Goal: Complete application form: Complete application form

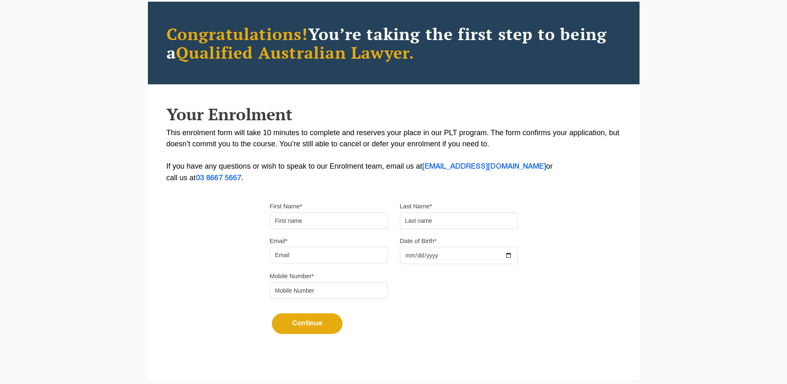
type input "Suresh"
type input "[PERSON_NAME]"
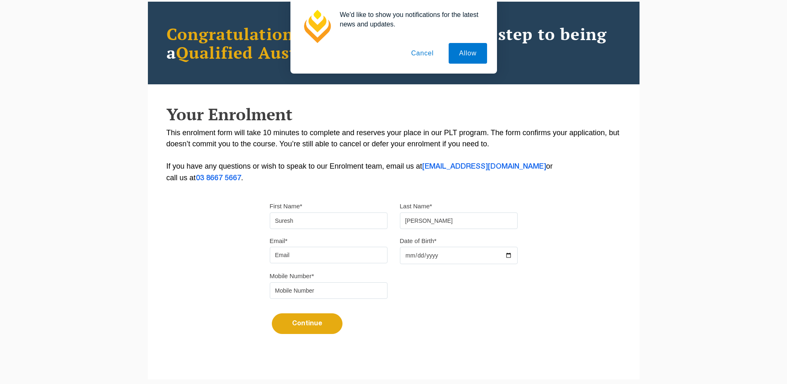
click at [423, 53] on button "Cancel" at bounding box center [422, 53] width 43 height 21
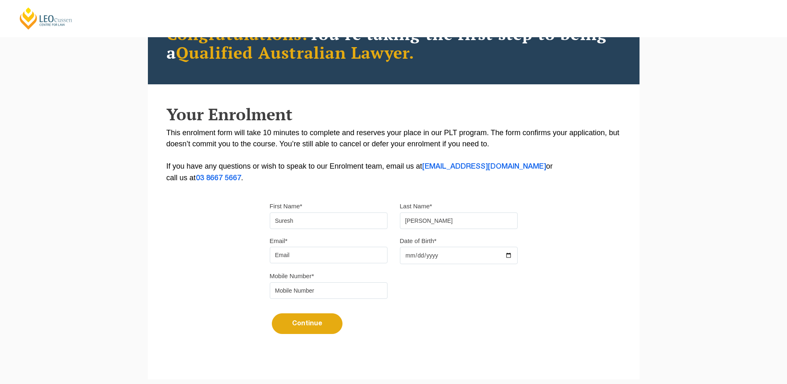
click at [329, 252] on input "Email*" at bounding box center [329, 255] width 118 height 17
type input "[EMAIL_ADDRESS][DOMAIN_NAME]"
click at [434, 252] on input "Date of Birth*" at bounding box center [459, 255] width 118 height 17
click at [511, 256] on input "Date of Birth*" at bounding box center [459, 255] width 118 height 17
type input "2025-10-10"
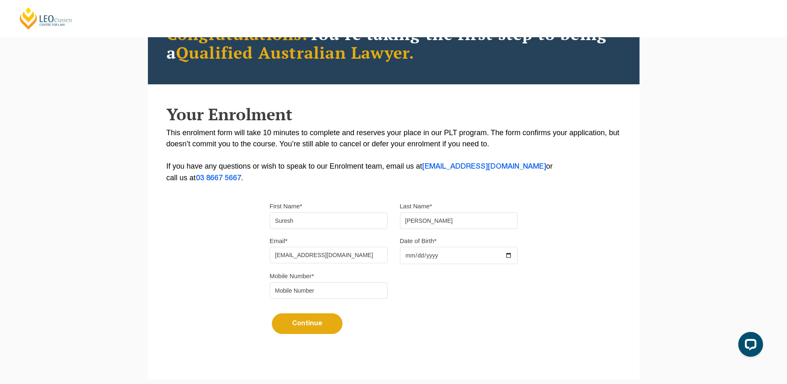
click at [356, 299] on div "Mobile Number*" at bounding box center [394, 287] width 260 height 35
click at [343, 290] on input "tel" at bounding box center [329, 290] width 118 height 17
type input "9724790448"
click at [321, 322] on button "Continue" at bounding box center [307, 323] width 71 height 21
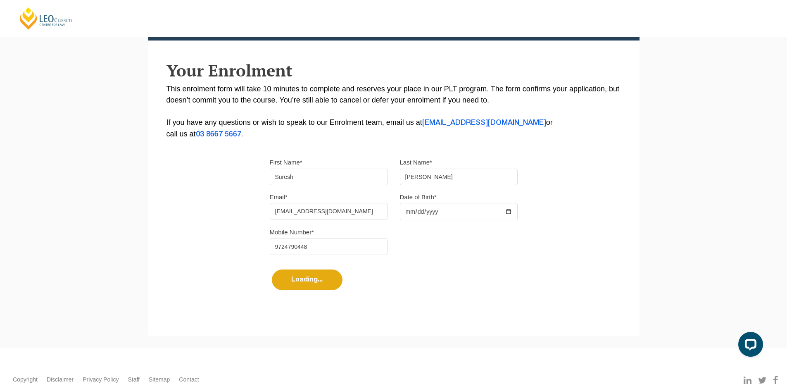
select select
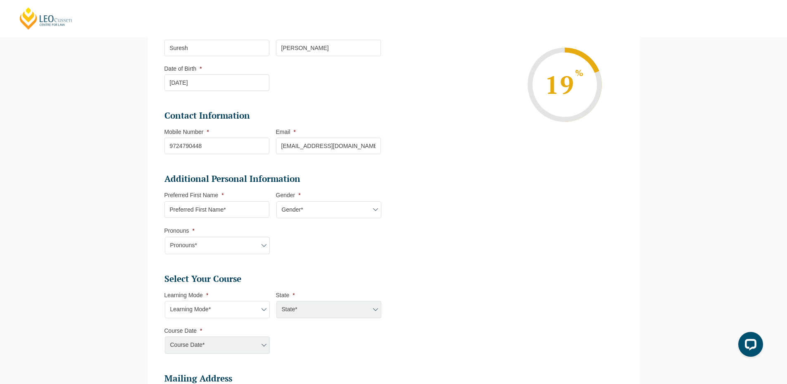
scroll to position [203, 0]
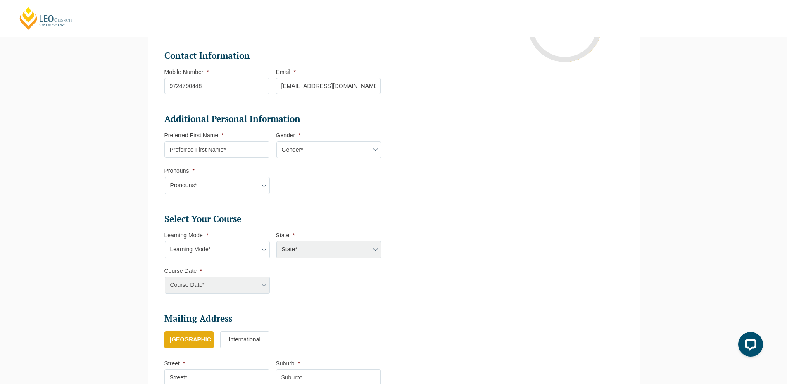
click at [222, 249] on select "Learning Mode* Online Full Time Learning Online Part Time Learning Blended Full…" at bounding box center [217, 249] width 105 height 17
select select "Online Full Time Learning"
click at [165, 241] on select "Learning Mode* Online Full Time Learning Online Part Time Learning Blended Full…" at bounding box center [217, 249] width 105 height 17
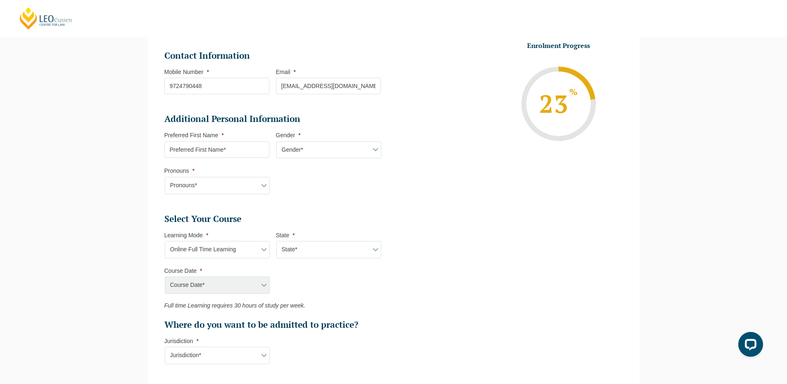
click at [306, 256] on select "State* National (ACT/NSW, VIC, QLD, SA, WA)" at bounding box center [328, 249] width 105 height 17
select select "National (ACT/NSW, VIC, QLD, SA, WA)"
click at [276, 241] on select "State* National (ACT/NSW, VIC, QLD, SA, WA)" at bounding box center [328, 249] width 105 height 17
click at [243, 287] on select "Course Date* December 2025 (08-Dec-2025 to 16-May-2026) January 2026 (27-Jan-20…" at bounding box center [217, 284] width 105 height 17
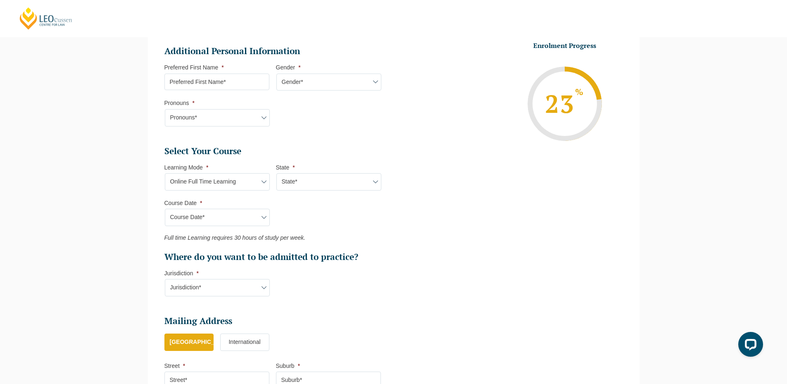
scroll to position [286, 0]
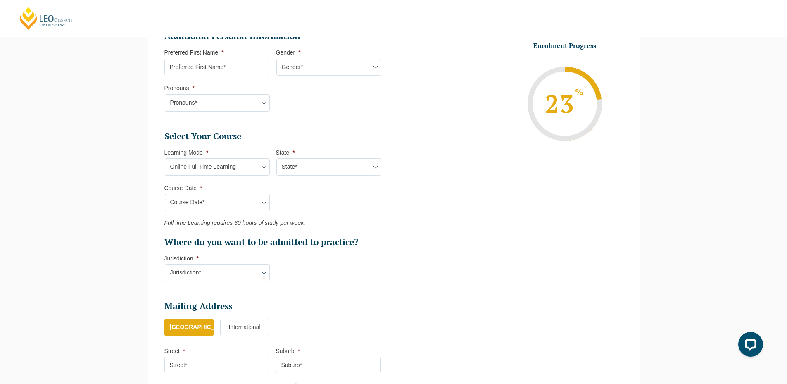
click at [327, 162] on select "State* National (ACT/NSW, VIC, QLD, SA, WA)" at bounding box center [328, 166] width 105 height 17
click at [314, 164] on select "State* National (ACT/NSW, VIC, QLD, SA, WA)" at bounding box center [328, 166] width 105 height 17
click at [313, 164] on select "State* National (ACT/NSW, VIC, QLD, SA, WA)" at bounding box center [328, 166] width 105 height 17
click at [249, 162] on select "Learning Mode* Online Full Time Learning Online Part Time Learning Blended Full…" at bounding box center [217, 166] width 105 height 17
select select "Online Part Time Learning"
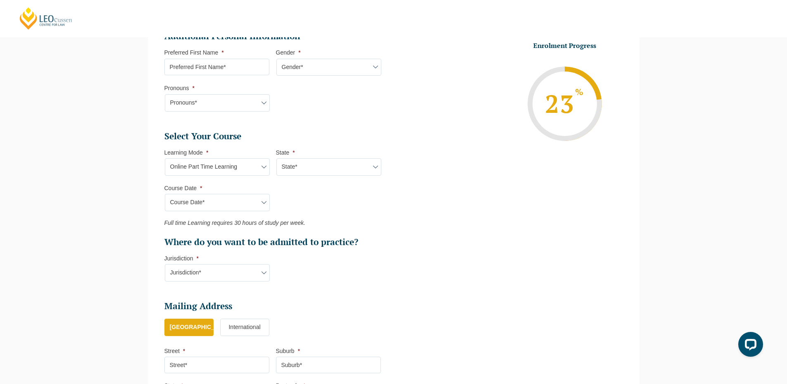
click at [165, 158] on select "Learning Mode* Online Full Time Learning Online Part Time Learning Blended Full…" at bounding box center [217, 166] width 105 height 17
click at [328, 164] on select "State* National (ACT/NSW, VIC, QLD, SA, WA)" at bounding box center [328, 166] width 105 height 17
select select "National (ACT/NSW, VIC, QLD, SA, WA)"
click at [276, 158] on select "State* National (ACT/NSW, VIC, QLD, SA, WA)" at bounding box center [328, 166] width 105 height 17
drag, startPoint x: 213, startPoint y: 206, endPoint x: 219, endPoint y: 204, distance: 5.8
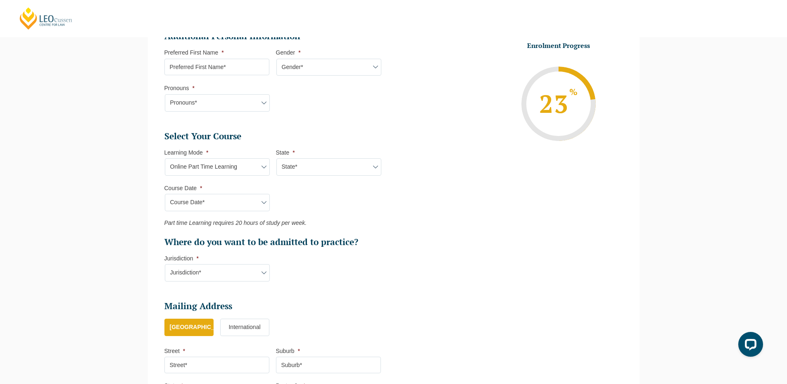
click at [213, 206] on select "Course Date* January 2026 (27-Jan-2026 to 21-Aug-2026) March 2026 (30-Mar-2026 …" at bounding box center [217, 202] width 105 height 17
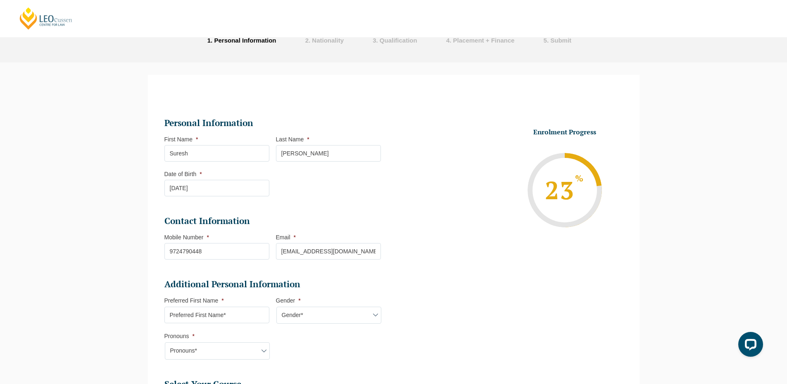
scroll to position [245, 0]
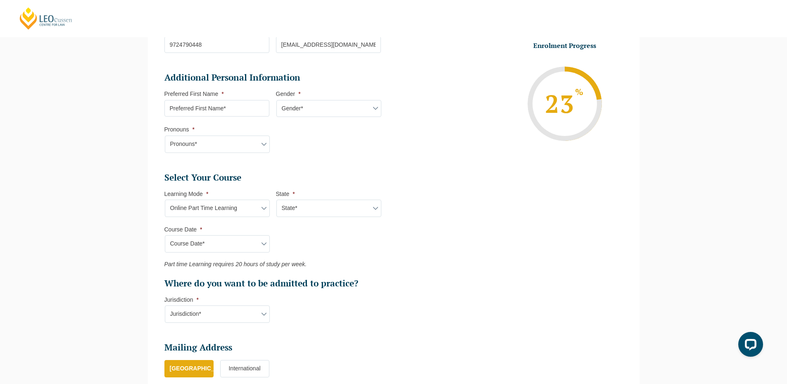
click at [291, 209] on select "State* National (ACT/NSW, VIC, QLD, SA, WA)" at bounding box center [328, 208] width 105 height 17
click at [228, 317] on select "Jurisdiction* VIC ACT/NSW SA WA QLD" at bounding box center [217, 313] width 105 height 17
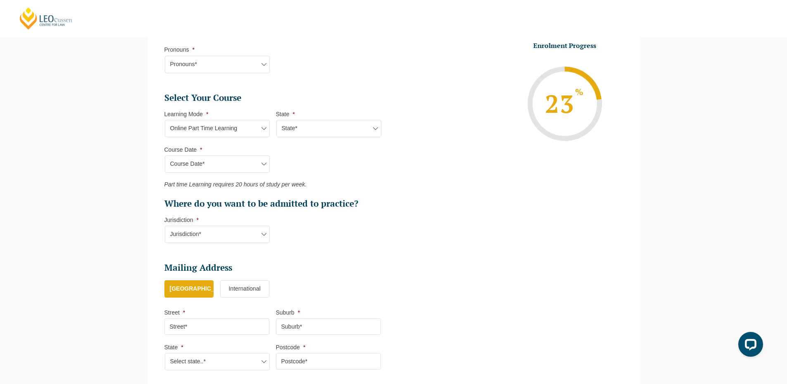
scroll to position [327, 0]
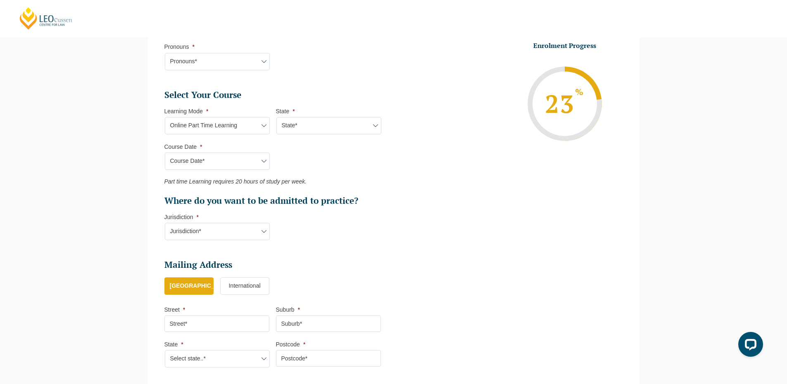
click at [231, 228] on select "Jurisdiction* VIC ACT/NSW SA WA QLD" at bounding box center [217, 231] width 105 height 17
click at [321, 129] on select "State* National (ACT/NSW, VIC, QLD, SA, WA)" at bounding box center [328, 125] width 105 height 17
click at [244, 124] on select "Learning Mode* Online Full Time Learning Online Part Time Learning Blended Full…" at bounding box center [217, 125] width 105 height 17
select select "Online Full Time Learning"
click at [165, 117] on select "Learning Mode* Online Full Time Learning Online Part Time Learning Blended Full…" at bounding box center [217, 125] width 105 height 17
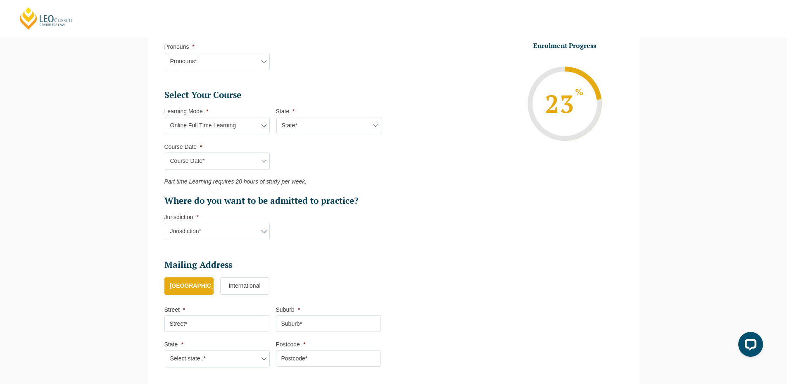
select select
click at [320, 122] on select "State* National (ACT/NSW, VIC, QLD, SA, WA)" at bounding box center [328, 125] width 105 height 17
click at [200, 124] on select "Learning Mode* Online Full Time Learning Online Part Time Learning Blended Full…" at bounding box center [217, 125] width 105 height 17
click at [320, 128] on select "State* National (ACT/NSW, VIC, QLD, SA, WA)" at bounding box center [328, 125] width 105 height 17
click at [229, 123] on select "Learning Mode* Online Full Time Learning Online Part Time Learning Blended Full…" at bounding box center [217, 125] width 105 height 17
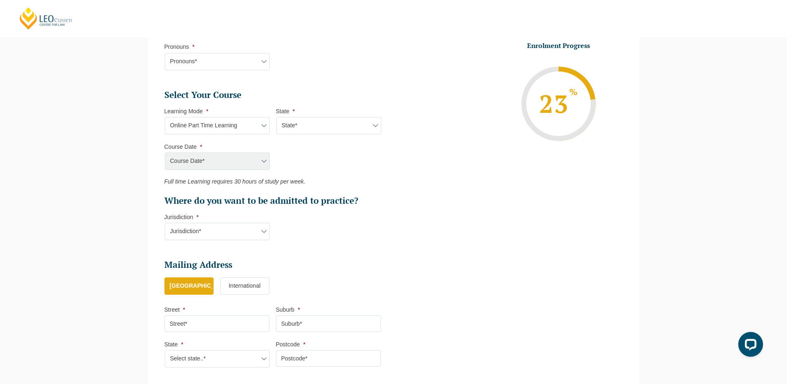
click at [165, 117] on select "Learning Mode* Online Full Time Learning Online Part Time Learning Blended Full…" at bounding box center [217, 125] width 105 height 17
click at [331, 120] on select "State* National (ACT/NSW, VIC, QLD, SA, WA)" at bounding box center [328, 125] width 105 height 17
click at [247, 123] on select "Learning Mode* Online Full Time Learning Online Part Time Learning Blended Full…" at bounding box center [217, 125] width 105 height 17
click at [165, 117] on select "Learning Mode* Online Full Time Learning Online Part Time Learning Blended Full…" at bounding box center [217, 125] width 105 height 17
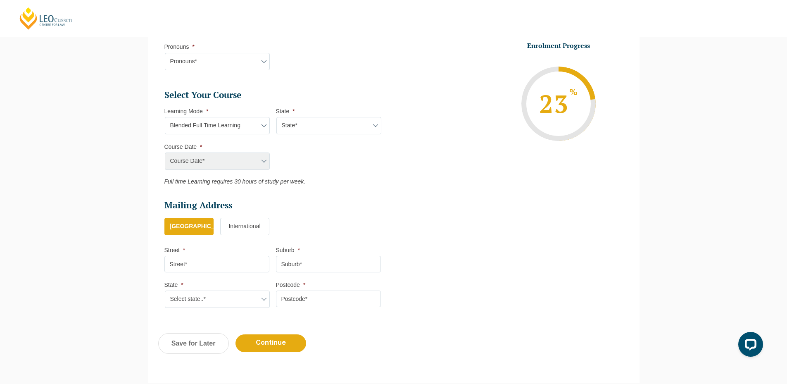
click at [308, 130] on select "State* ACT/NSW QLD SA VIC WA" at bounding box center [328, 125] width 105 height 17
click at [233, 126] on select "Learning Mode* Online Full Time Learning Online Part Time Learning Blended Full…" at bounding box center [217, 125] width 105 height 17
click at [165, 117] on select "Learning Mode* Online Full Time Learning Online Part Time Learning Blended Full…" at bounding box center [217, 125] width 105 height 17
click at [307, 126] on select "State* ACT/NSW QLD VIC WA" at bounding box center [328, 125] width 105 height 17
click at [247, 124] on select "Learning Mode* Online Full Time Learning Online Part Time Learning Blended Full…" at bounding box center [217, 125] width 105 height 17
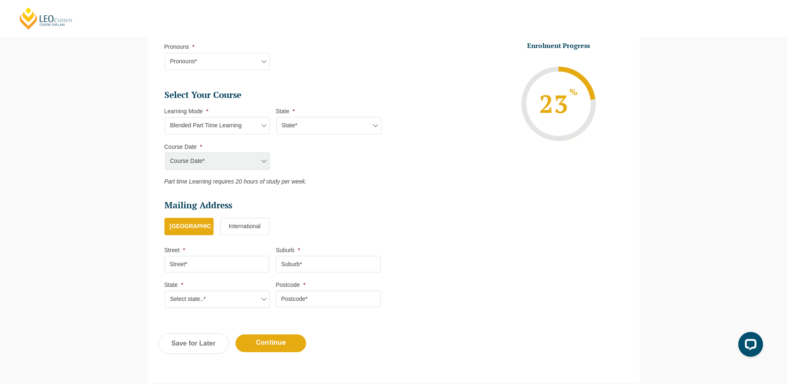
select select "Onsite Full Time Learning"
click at [165, 117] on select "Learning Mode* Online Full Time Learning Online Part Time Learning Blended Full…" at bounding box center [217, 125] width 105 height 17
click at [323, 128] on select "State* VIC" at bounding box center [328, 125] width 105 height 17
click at [252, 124] on select "Learning Mode* Online Full Time Learning Online Part Time Learning Blended Full…" at bounding box center [217, 125] width 105 height 17
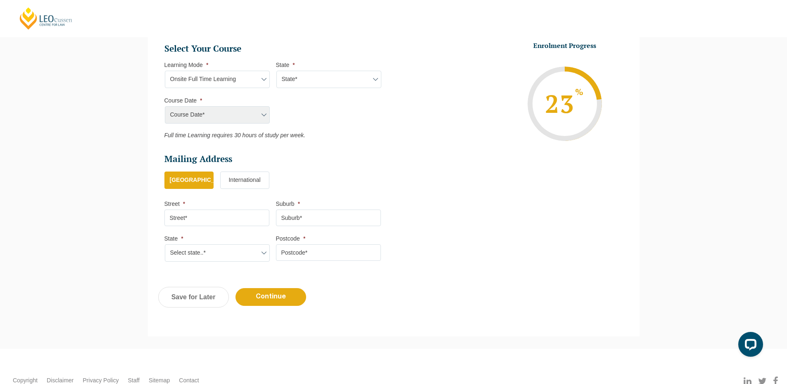
scroll to position [255, 0]
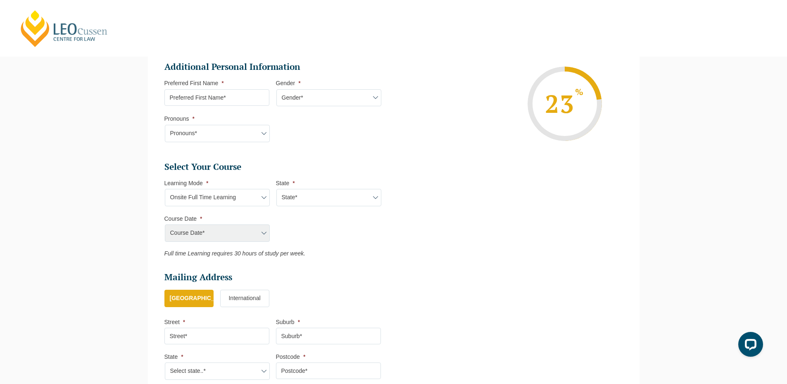
click at [253, 193] on select "Learning Mode* Online Full Time Learning Online Part Time Learning Blended Full…" at bounding box center [217, 197] width 105 height 17
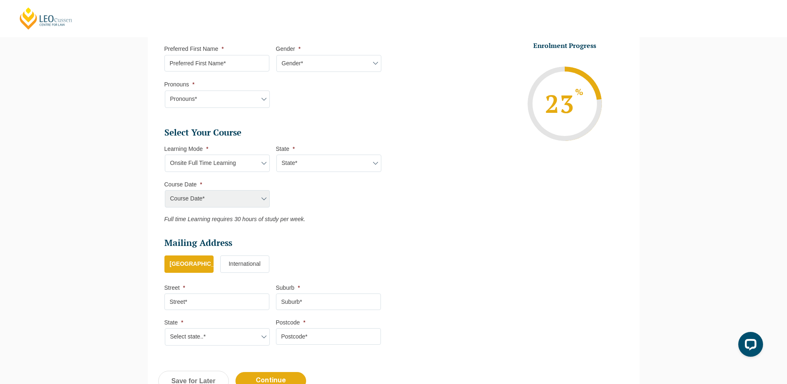
scroll to position [297, 0]
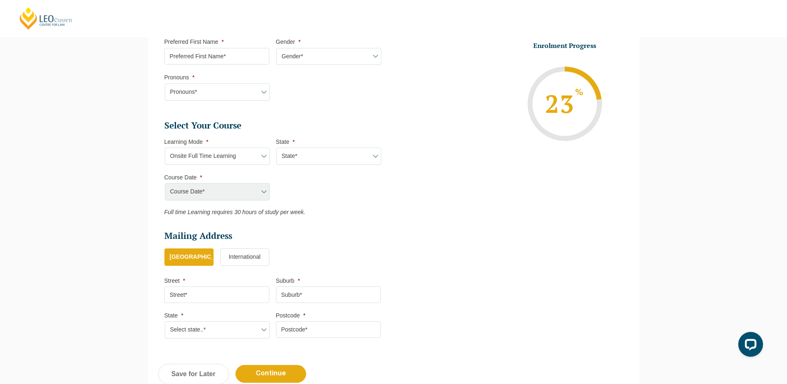
click at [309, 148] on select "State* VIC" at bounding box center [328, 156] width 105 height 17
click at [305, 160] on select "State* VIC" at bounding box center [328, 156] width 105 height 17
select select "VIC"
click at [276, 148] on select "State* VIC" at bounding box center [328, 156] width 105 height 17
click at [194, 198] on select "Course Date* January 2026 (27-Jan-2026 to 12-Jun-2026) August 2026 (03-Aug-2026…" at bounding box center [217, 191] width 105 height 17
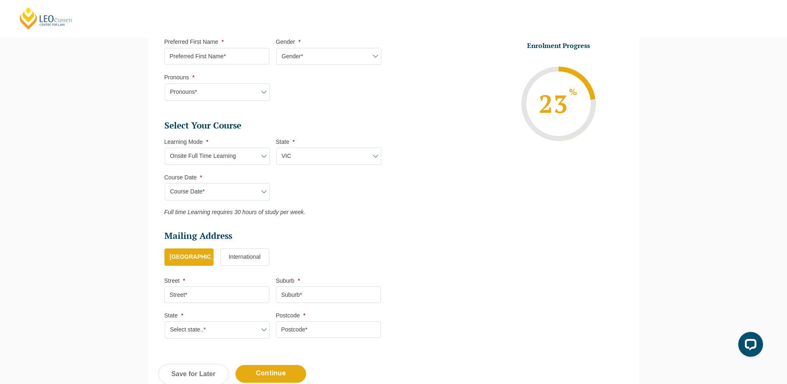
select select "[DATE] ([DATE] to [DATE])"
click at [165, 183] on select "Course Date* January 2026 (27-Jan-2026 to 12-Jun-2026) August 2026 (03-Aug-2026…" at bounding box center [217, 191] width 105 height 17
type input "Intake 01 January 2026 FT"
type input "Practical Legal Training (VIC)"
select select "[PERSON_NAME] (JAN) 2026 Full Time Onsite"
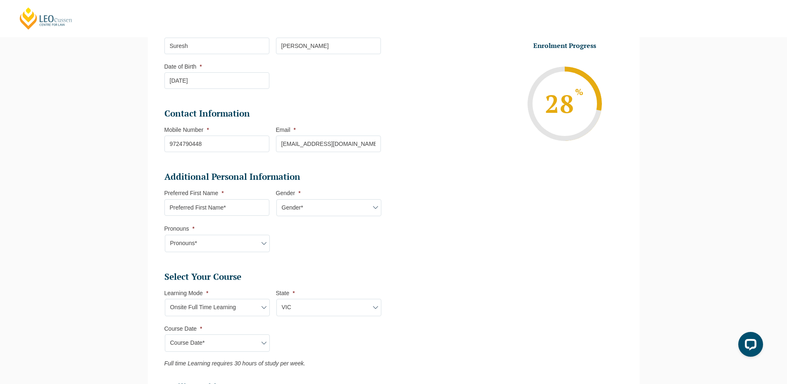
scroll to position [131, 0]
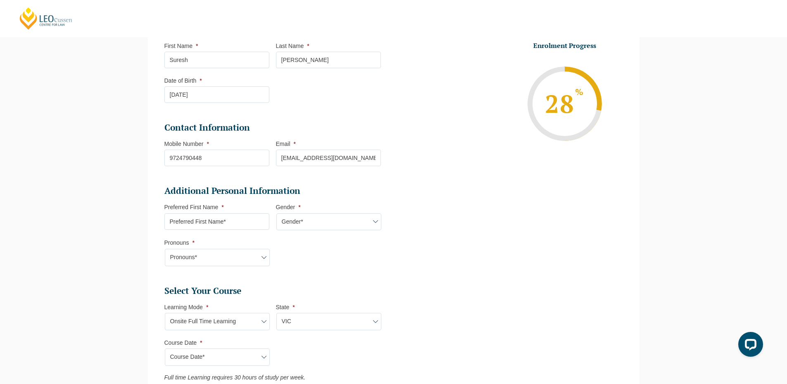
click at [306, 321] on select "State* VIC" at bounding box center [328, 321] width 105 height 17
click at [234, 320] on select "Learning Mode* Online Full Time Learning Online Part Time Learning Blended Full…" at bounding box center [217, 321] width 105 height 17
select select "Online Full Time Learning"
click at [165, 313] on select "Learning Mode* Online Full Time Learning Online Part Time Learning Blended Full…" at bounding box center [217, 321] width 105 height 17
select select
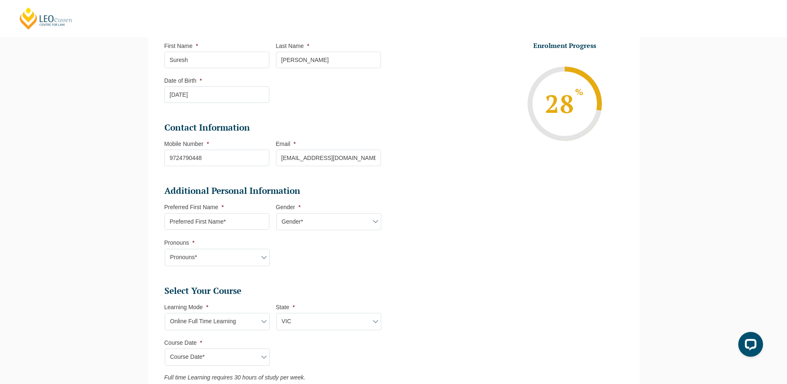
select select
click at [298, 314] on select "State* National (ACT/NSW, VIC, QLD, SA, WA)" at bounding box center [328, 321] width 105 height 17
select select "National (ACT/NSW, VIC, QLD, SA, WA)"
click at [276, 313] on select "State* National (ACT/NSW, VIC, QLD, SA, WA)" at bounding box center [328, 321] width 105 height 17
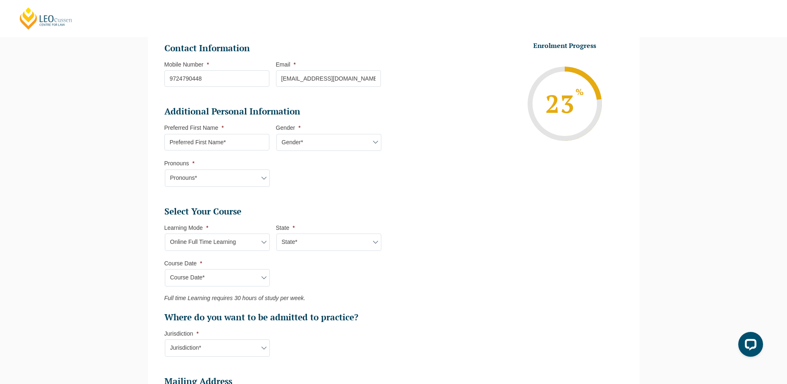
scroll to position [214, 0]
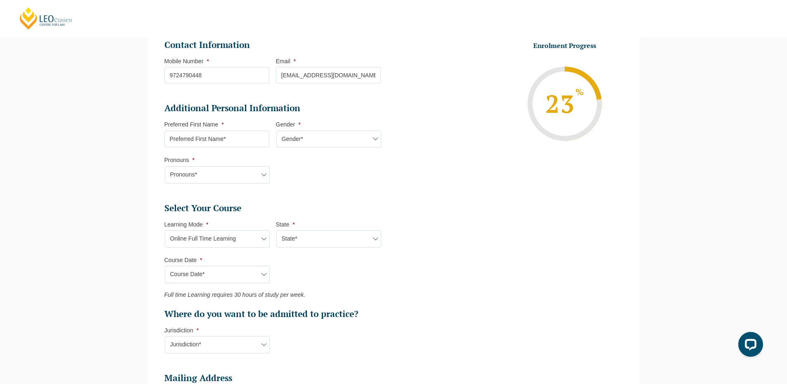
click at [232, 274] on select "Course Date* December 2025 (08-Dec-2025 to 16-May-2026) January 2026 (27-Jan-20…" at bounding box center [217, 274] width 105 height 17
select select "[DATE] ([DATE] to [DATE])"
click at [165, 266] on select "Course Date* December 2025 (08-Dec-2025 to 16-May-2026) January 2026 (27-Jan-20…" at bounding box center [217, 274] width 105 height 17
type input "Intake 11 December 2025 FT"
type input "Practical Legal Training (NAT)"
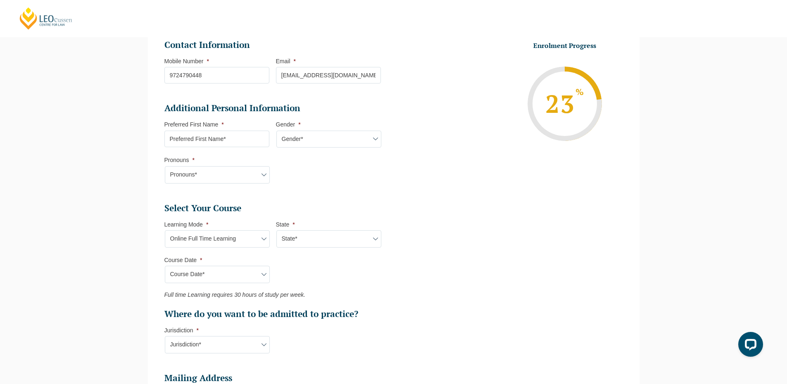
select select "NAT PLT (DEC) 2025 Full Time Online"
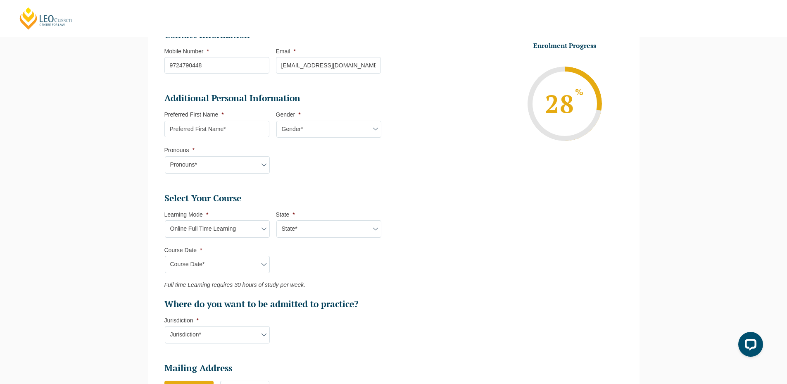
scroll to position [297, 0]
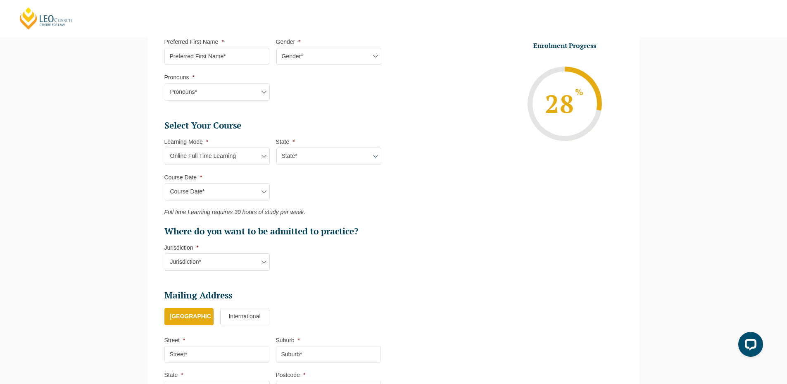
click at [180, 228] on h2 "Where do you want to be admitted to practice?" at bounding box center [272, 232] width 217 height 12
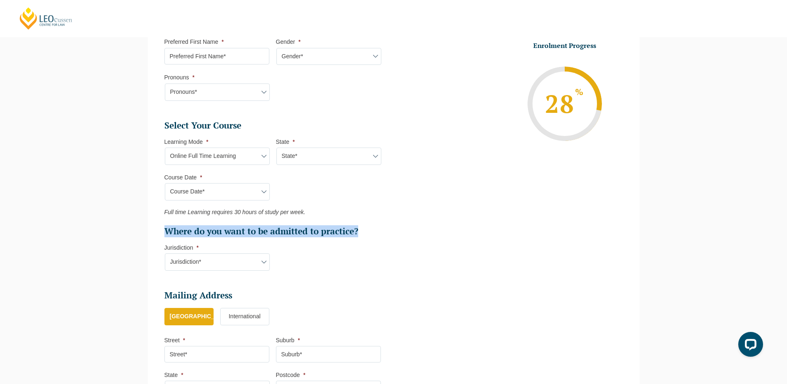
click at [180, 228] on h2 "Where do you want to be admitted to practice?" at bounding box center [272, 232] width 217 height 12
copy h2 "Where do you want to be admitted to practice?"
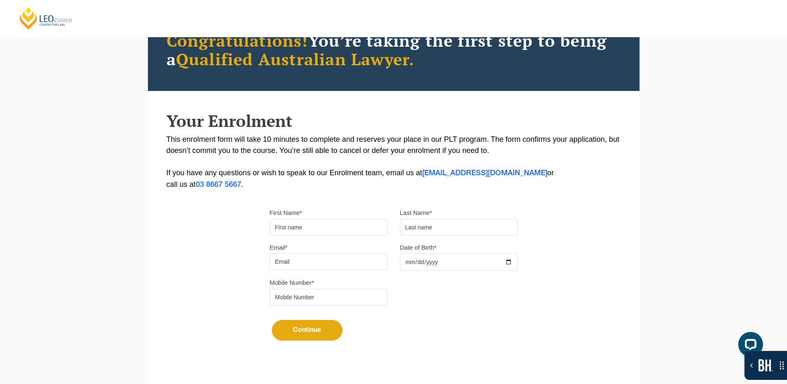
scroll to position [83, 0]
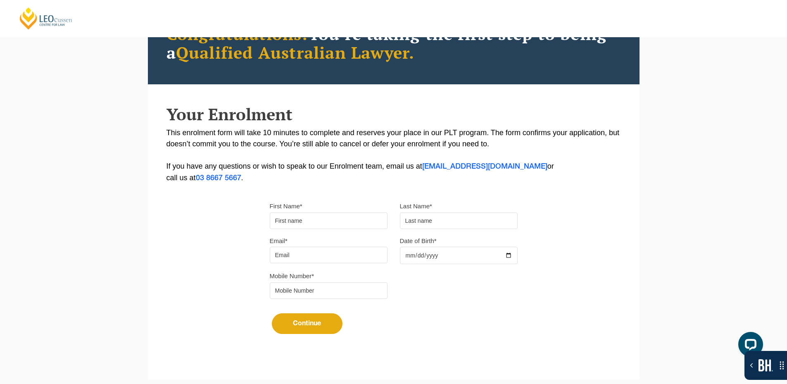
click at [307, 220] on input "First Name*" at bounding box center [329, 220] width 118 height 17
type input "Suresh"
type input "Suthar"
click at [302, 255] on input "Email*" at bounding box center [329, 255] width 118 height 17
type input "sureshsuthar2011@gmail.com"
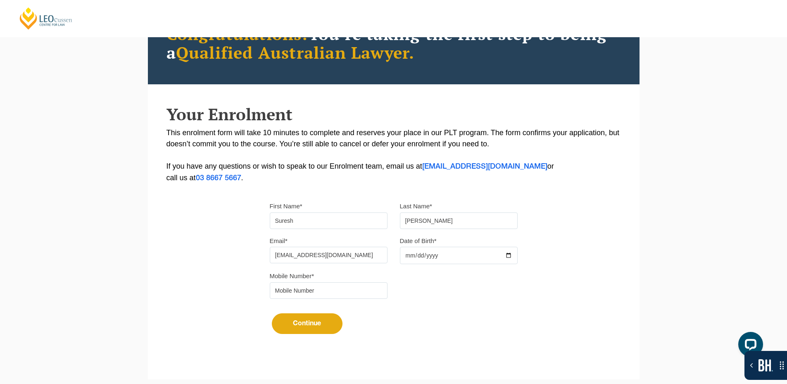
click at [475, 254] on input "Date of Birth*" at bounding box center [459, 255] width 118 height 17
click at [511, 255] on input "Date of Birth*" at bounding box center [459, 255] width 118 height 17
type input "2025-10-10"
drag, startPoint x: 369, startPoint y: 289, endPoint x: 361, endPoint y: 293, distance: 8.3
click at [369, 289] on input "tel" at bounding box center [329, 290] width 118 height 17
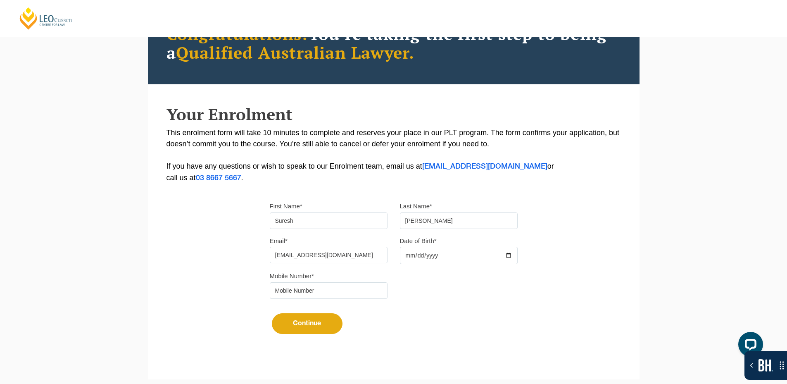
type input "9724790448"
click at [312, 322] on button "Continue" at bounding box center [307, 323] width 71 height 21
select select
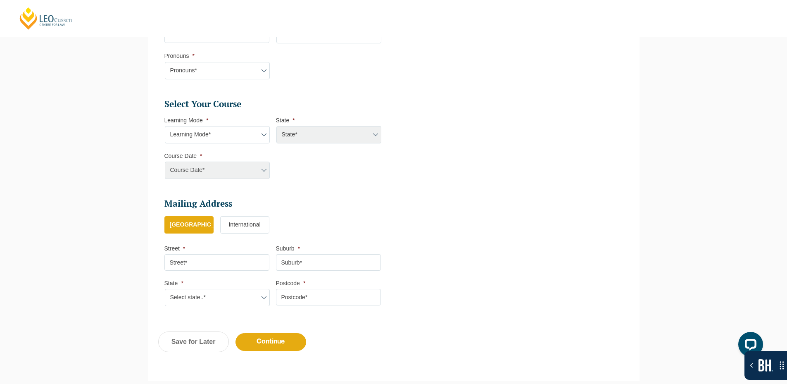
scroll to position [327, 0]
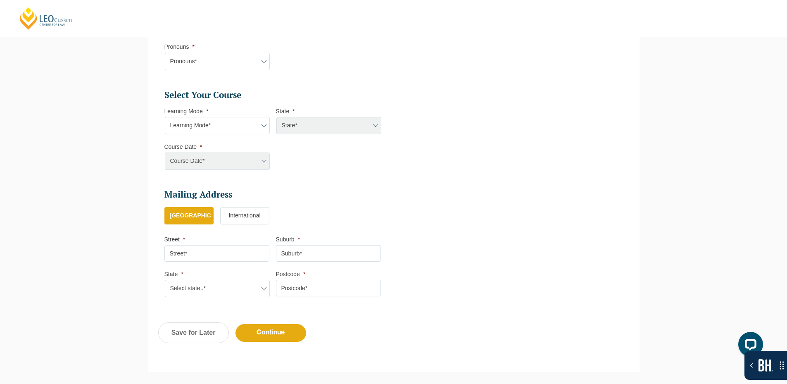
click at [237, 124] on select "Learning Mode* Online Full Time Learning Online Part Time Learning Blended Full…" at bounding box center [217, 125] width 105 height 17
click at [165, 117] on select "Learning Mode* Online Full Time Learning Online Part Time Learning Blended Full…" at bounding box center [217, 125] width 105 height 17
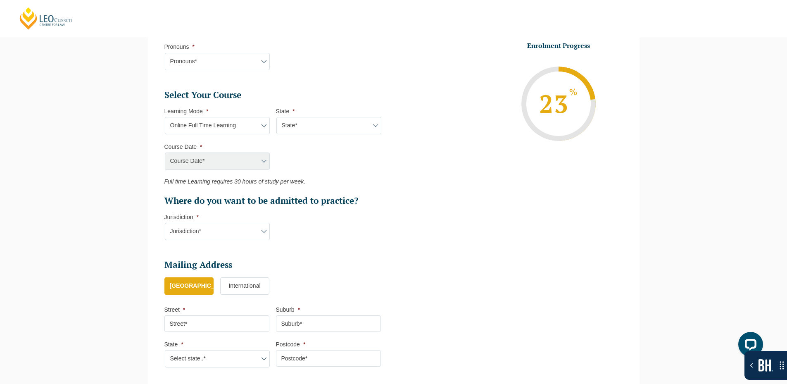
click at [355, 117] on select "State* National (ACT, NSW, VIC, QLD, SA, WA)" at bounding box center [328, 125] width 105 height 17
click at [231, 127] on select "Learning Mode* Online Full Time Learning Online Part Time Learning Blended Full…" at bounding box center [217, 125] width 105 height 17
click at [165, 117] on select "Learning Mode* Online Full Time Learning Online Part Time Learning Blended Full…" at bounding box center [217, 125] width 105 height 17
click at [343, 112] on li "State * State* National (ACT, NSW, VIC, QLD, SA, WA)" at bounding box center [332, 120] width 112 height 27
click at [340, 123] on select "State* National (ACT, NSW, VIC, QLD, SA, WA)" at bounding box center [328, 125] width 105 height 17
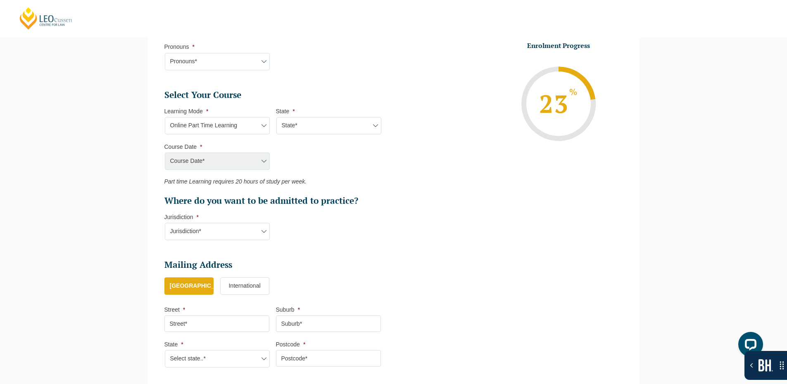
click at [202, 126] on select "Learning Mode* Online Full Time Learning Online Part Time Learning Blended Full…" at bounding box center [217, 125] width 105 height 17
select select "Blended Full Time Learning"
click at [165, 117] on select "Learning Mode* Online Full Time Learning Online Part Time Learning Blended Full…" at bounding box center [217, 125] width 105 height 17
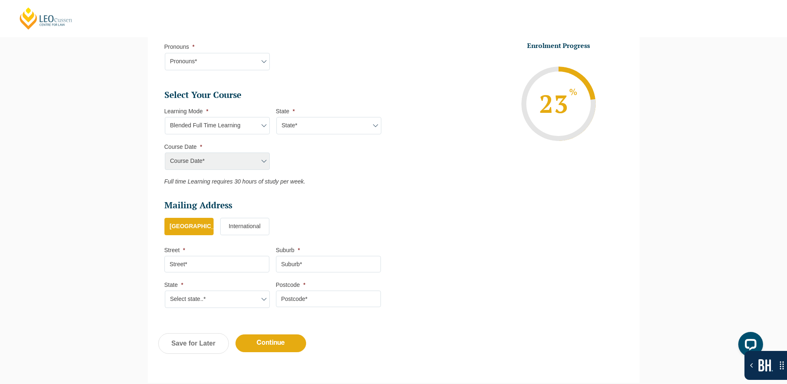
click at [297, 128] on select "State* ACT NSW QLD SA VIC WA" at bounding box center [328, 125] width 105 height 17
click at [276, 117] on select "State* ACT NSW QLD SA VIC WA" at bounding box center [328, 125] width 105 height 17
click at [250, 158] on select "Course Date* January 2026 (27-Jan-2026 to 12-Jun-2026) August 2026 (03-Aug-2026…" at bounding box center [217, 160] width 105 height 17
click at [304, 123] on select "State* ACT NSW QLD SA VIC WA" at bounding box center [328, 125] width 105 height 17
select select "[GEOGRAPHIC_DATA]"
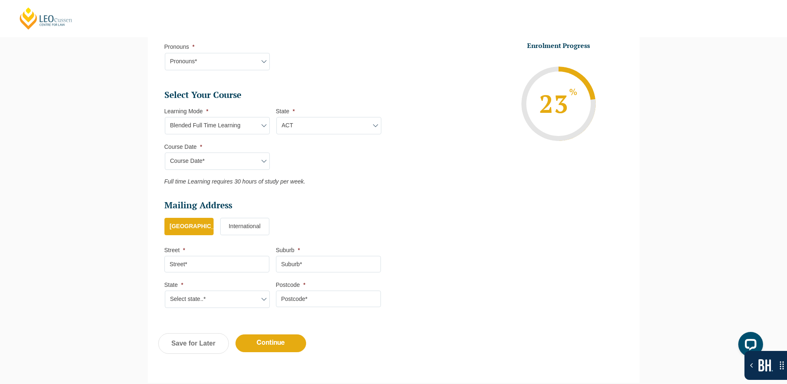
click at [276, 117] on select "State* ACT NSW QLD SA VIC WA" at bounding box center [328, 125] width 105 height 17
click at [235, 155] on select "Course Date* January 2026 (27-Jan-2026 to 12-Jun-2026) August 2026 (03-Aug-2026…" at bounding box center [217, 160] width 105 height 17
select select "[DATE] ([DATE] to [DATE])"
click at [165, 152] on select "Course Date* January 2026 (27-Jan-2026 to 12-Jun-2026) August 2026 (03-Aug-2026…" at bounding box center [217, 160] width 105 height 17
type input "Intake 01 January 2026 FT"
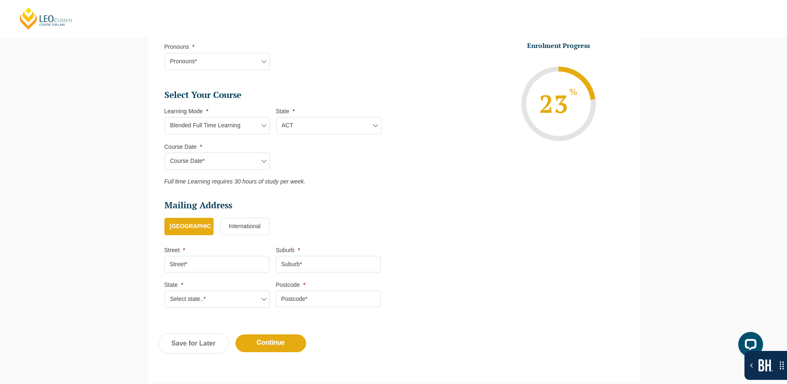
type input "Practical Legal Training (NSW)"
select select
click at [246, 126] on select "Learning Mode* Online Full Time Learning Online Part Time Learning Blended Full…" at bounding box center [217, 125] width 105 height 17
select select "Online Full Time Learning"
click at [165, 117] on select "Learning Mode* Online Full Time Learning Online Part Time Learning Blended Full…" at bounding box center [217, 125] width 105 height 17
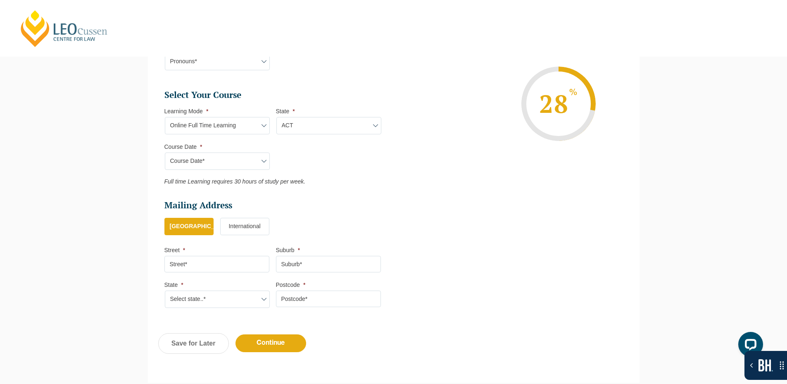
select select
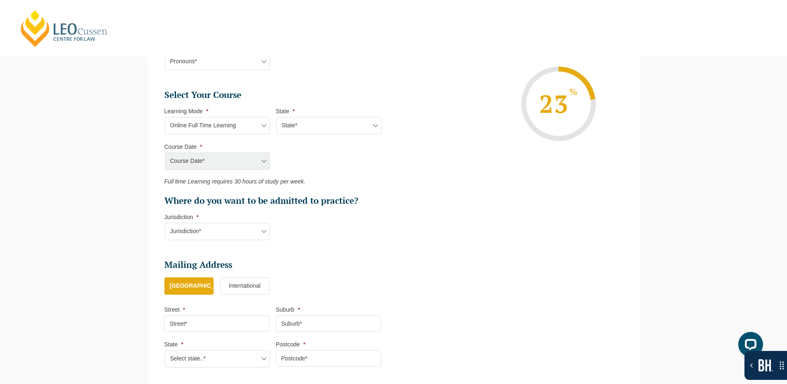
click at [284, 134] on select "State* National (ACT, NSW, VIC, QLD, SA, WA)" at bounding box center [328, 125] width 105 height 17
select select "National ([GEOGRAPHIC_DATA], [GEOGRAPHIC_DATA], [GEOGRAPHIC_DATA], [GEOGRAPHIC_…"
click at [276, 117] on select "State* National (ACT, NSW, VIC, QLD, SA, WA)" at bounding box center [328, 125] width 105 height 17
drag, startPoint x: 299, startPoint y: 321, endPoint x: 228, endPoint y: 164, distance: 172.9
click at [303, 121] on select "State* National (ACT, NSW, VIC, QLD, SA, WA)" at bounding box center [328, 125] width 105 height 17
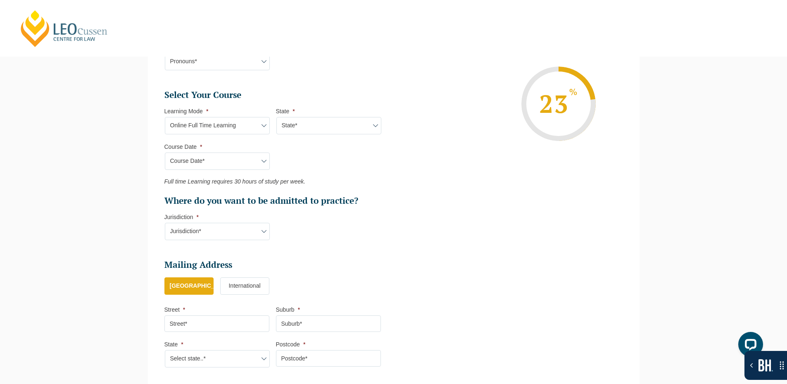
click at [242, 123] on select "Learning Mode* Online Full Time Learning Online Part Time Learning Blended Full…" at bounding box center [217, 125] width 105 height 17
select select "Online Part Time Learning"
click at [165, 117] on select "Learning Mode* Online Full Time Learning Online Part Time Learning Blended Full…" at bounding box center [217, 125] width 105 height 17
select select
click at [307, 124] on select "State* National (ACT, NSW, VIC, QLD, SA, WA)" at bounding box center [328, 125] width 105 height 17
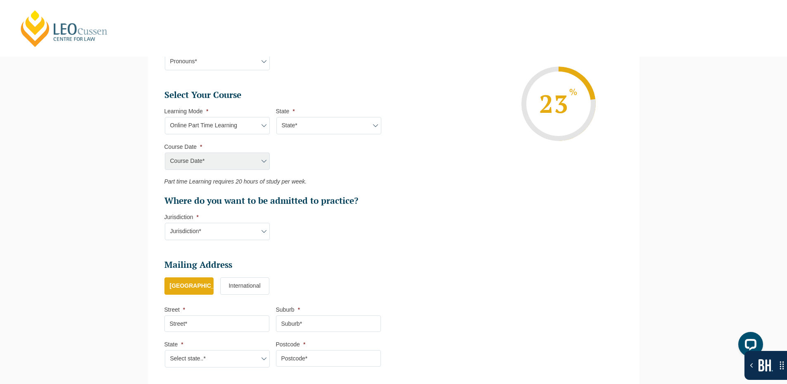
click at [226, 123] on select "Learning Mode* Online Full Time Learning Online Part Time Learning Blended Full…" at bounding box center [217, 125] width 105 height 17
click at [165, 117] on select "Learning Mode* Online Full Time Learning Online Part Time Learning Blended Full…" at bounding box center [217, 125] width 105 height 17
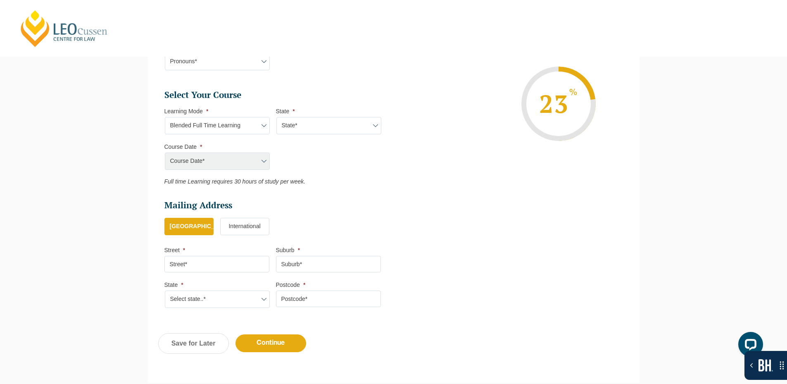
click at [285, 126] on select "State* ACT NSW QLD SA VIC WA" at bounding box center [328, 125] width 105 height 17
click at [238, 128] on select "Learning Mode* Online Full Time Learning Online Part Time Learning Blended Full…" at bounding box center [217, 125] width 105 height 17
click at [165, 117] on select "Learning Mode* Online Full Time Learning Online Part Time Learning Blended Full…" at bounding box center [217, 125] width 105 height 17
click at [317, 117] on select "State* ACT NSW QLD VIC WA" at bounding box center [328, 125] width 105 height 17
click at [230, 121] on select "Learning Mode* Online Full Time Learning Online Part Time Learning Blended Full…" at bounding box center [217, 125] width 105 height 17
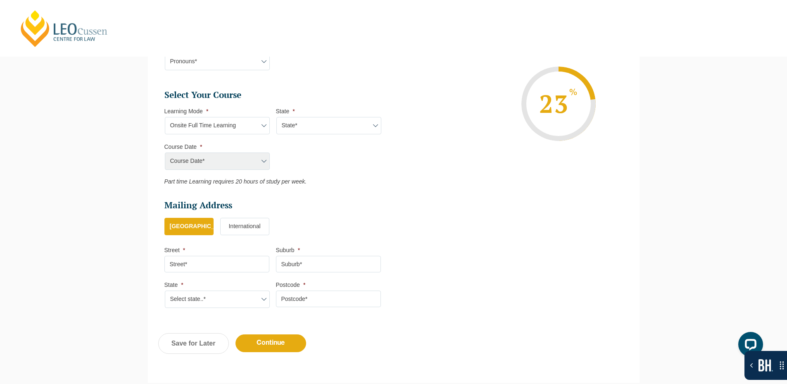
click at [165, 117] on select "Learning Mode* Online Full Time Learning Online Part Time Learning Blended Full…" at bounding box center [217, 125] width 105 height 17
click at [316, 129] on select "State* VIC" at bounding box center [328, 125] width 105 height 17
click at [233, 126] on select "Learning Mode* Online Full Time Learning Online Part Time Learning Blended Full…" at bounding box center [217, 125] width 105 height 17
click at [165, 117] on select "Learning Mode* Online Full Time Learning Online Part Time Learning Blended Full…" at bounding box center [217, 125] width 105 height 17
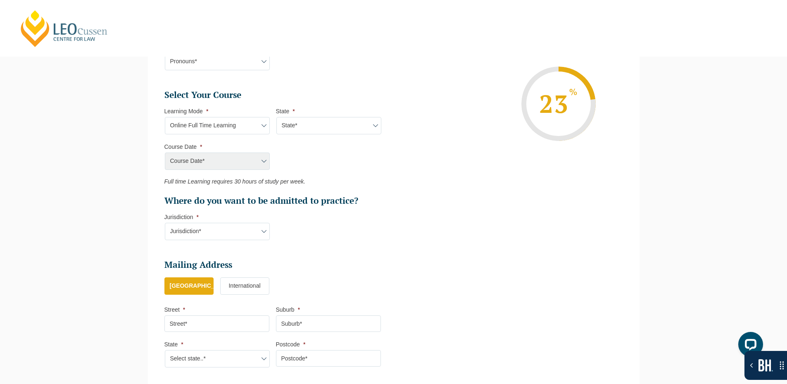
click at [310, 116] on li "State * State* National (ACT, NSW, VIC, QLD, SA, WA)" at bounding box center [332, 120] width 112 height 27
click at [307, 123] on select "State* National (ACT, NSW, VIC, QLD, SA, WA)" at bounding box center [328, 125] width 105 height 17
drag, startPoint x: 229, startPoint y: 118, endPoint x: 226, endPoint y: 129, distance: 11.2
click at [229, 118] on select "Learning Mode* Online Full Time Learning Online Part Time Learning Blended Full…" at bounding box center [217, 125] width 105 height 17
select select "Online Part Time Learning"
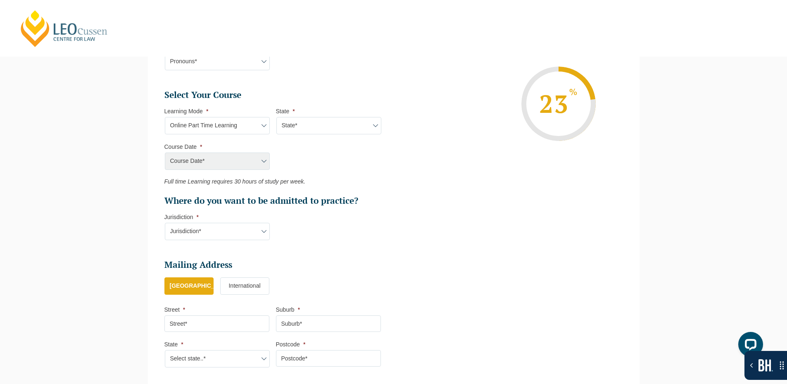
click at [165, 117] on select "Learning Mode* Online Full Time Learning Online Part Time Learning Blended Full…" at bounding box center [217, 125] width 105 height 17
click at [308, 125] on select "State* National (ACT, NSW, VIC, QLD, SA, WA)" at bounding box center [328, 125] width 105 height 17
click at [236, 129] on select "Learning Mode* Online Full Time Learning Online Part Time Learning Blended Full…" at bounding box center [217, 125] width 105 height 17
click at [286, 123] on select "State* National (ACT, NSW, VIC, QLD, SA, WA)" at bounding box center [328, 125] width 105 height 17
select select "National ([GEOGRAPHIC_DATA], [GEOGRAPHIC_DATA], [GEOGRAPHIC_DATA], [GEOGRAPHIC_…"
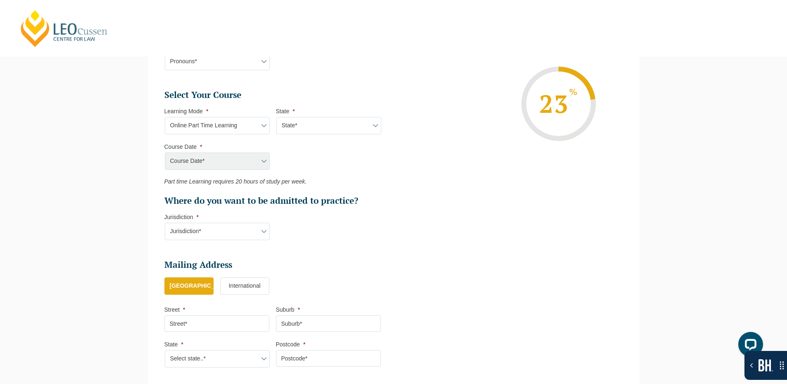
click at [276, 117] on select "State* National (ACT, NSW, VIC, QLD, SA, WA)" at bounding box center [328, 125] width 105 height 17
click at [230, 124] on select "Learning Mode* Online Full Time Learning Online Part Time Learning Blended Full…" at bounding box center [217, 125] width 105 height 17
click at [165, 117] on select "Learning Mode* Online Full Time Learning Online Part Time Learning Blended Full…" at bounding box center [217, 125] width 105 height 17
click at [314, 129] on select "State* National (ACT, NSW, VIC, QLD, SA, WA)" at bounding box center [328, 125] width 105 height 17
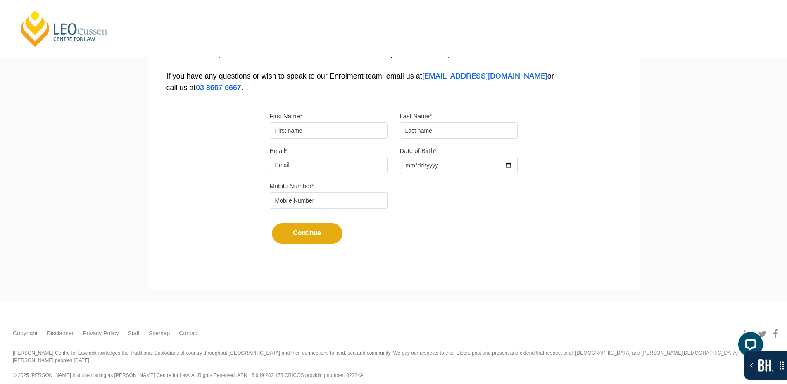
click at [298, 138] on body "[PERSON_NAME] Centre for Law Search here Practical Legal Training Our Practical…" at bounding box center [393, 19] width 787 height 384
type input "Suresh"
type input "Suthar"
click at [314, 159] on input "Email*" at bounding box center [329, 165] width 118 height 17
type input "sureshsuthar2011@gmail.com"
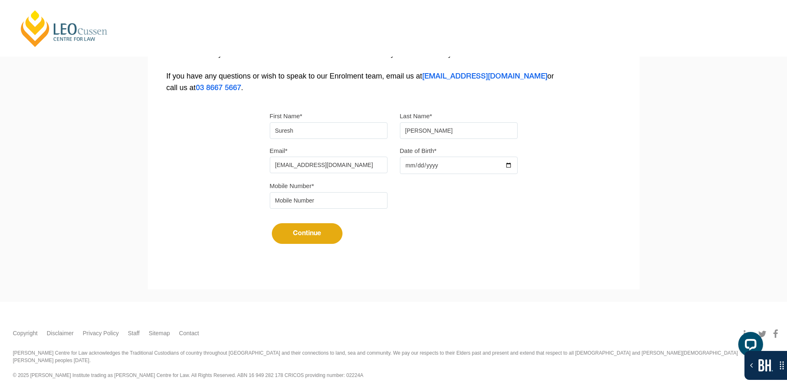
click at [477, 166] on input "Date of Birth*" at bounding box center [459, 165] width 118 height 17
click at [511, 164] on input "Date of Birth*" at bounding box center [459, 165] width 118 height 17
type input "2025-10-10"
click at [312, 203] on input "tel" at bounding box center [329, 200] width 118 height 17
type input "9724790448"
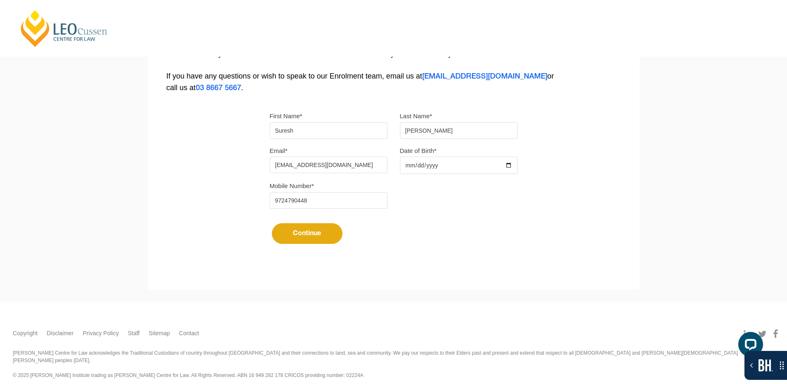
click at [297, 237] on button "Continue" at bounding box center [307, 233] width 71 height 21
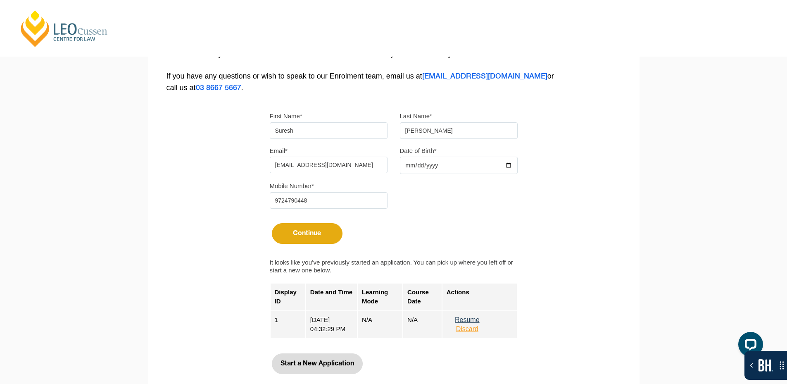
click at [331, 368] on button "Start a New Application" at bounding box center [317, 363] width 91 height 21
select select
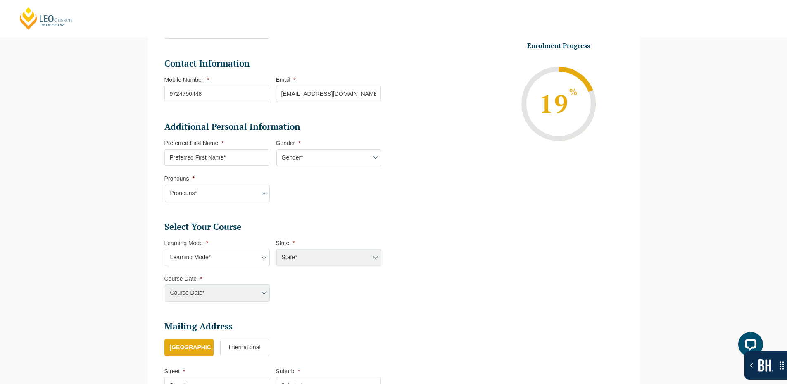
scroll to position [319, 0]
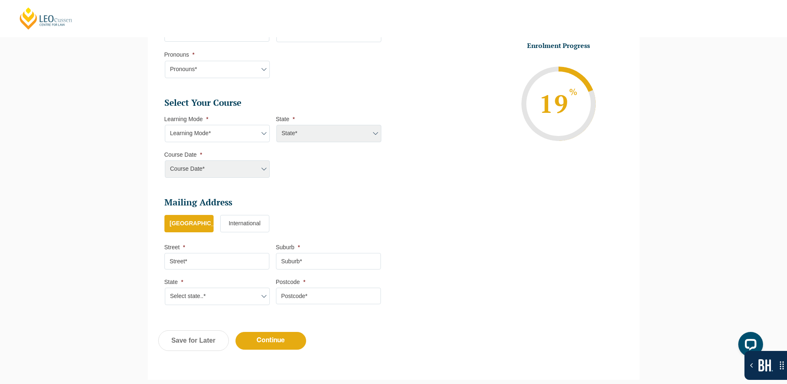
click at [252, 138] on select "Learning Mode* Online Full Time Learning Online Part Time Learning Blended Full…" at bounding box center [217, 133] width 105 height 17
select select "Online Full Time Learning"
click at [165, 125] on select "Learning Mode* Online Full Time Learning Online Part Time Learning Blended Full…" at bounding box center [217, 133] width 105 height 17
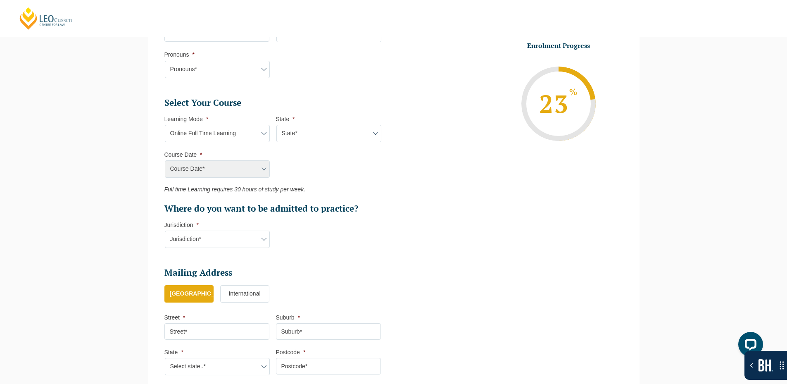
drag, startPoint x: 300, startPoint y: 136, endPoint x: 302, endPoint y: 141, distance: 5.0
click at [300, 136] on select "State* National (ACT, NSW, VIC, QLD, SA, WA)" at bounding box center [328, 133] width 105 height 17
select select "National ([GEOGRAPHIC_DATA], [GEOGRAPHIC_DATA], [GEOGRAPHIC_DATA], [GEOGRAPHIC_…"
click at [276, 125] on select "State* National (ACT, NSW, VIC, QLD, SA, WA)" at bounding box center [328, 133] width 105 height 17
click at [241, 171] on select "Course Date* September 2025 (22-Sep-2025 to 20-Feb-2026) December 2025 (08-Dec-…" at bounding box center [217, 168] width 105 height 17
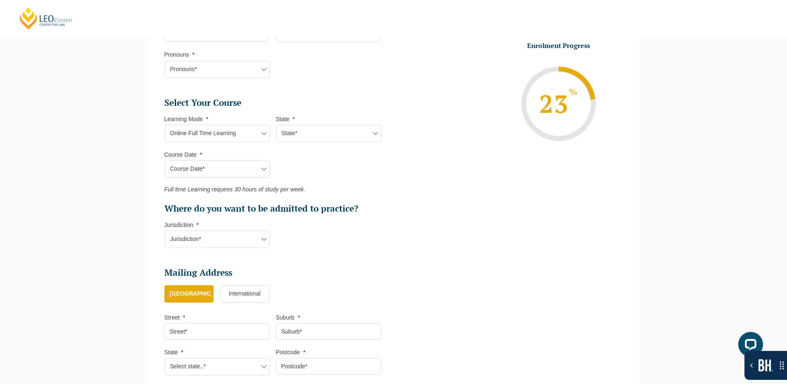
select select "[DATE] ([DATE] to [DATE])"
click at [165, 160] on select "Course Date* September 2025 (22-Sep-2025 to 20-Feb-2026) December 2025 (08-Dec-…" at bounding box center [217, 168] width 105 height 17
type input "Intake [DATE] FT"
type input "Practical Legal Training (NAT)"
select select "NAT PLT (SEP) 2025 Full Time Online"
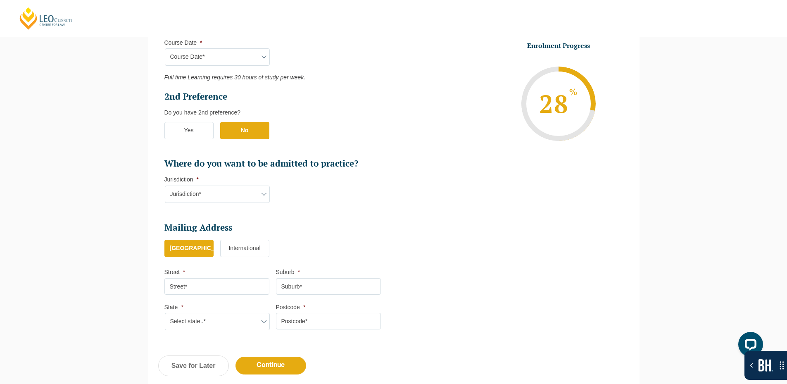
scroll to position [443, 0]
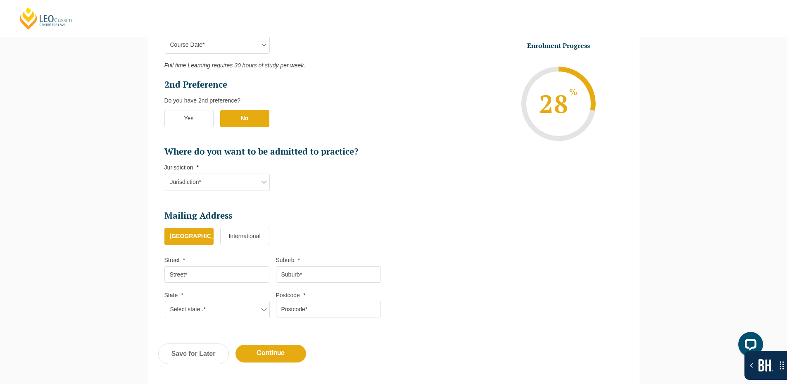
click at [239, 184] on select "Jurisdiction* VIC ACT NSW SA WA QLD" at bounding box center [217, 182] width 105 height 17
select select "[GEOGRAPHIC_DATA]"
click at [165, 174] on select "Jurisdiction* VIC ACT NSW SA WA QLD" at bounding box center [217, 182] width 105 height 17
click at [280, 352] on input "Continue" at bounding box center [271, 354] width 71 height 18
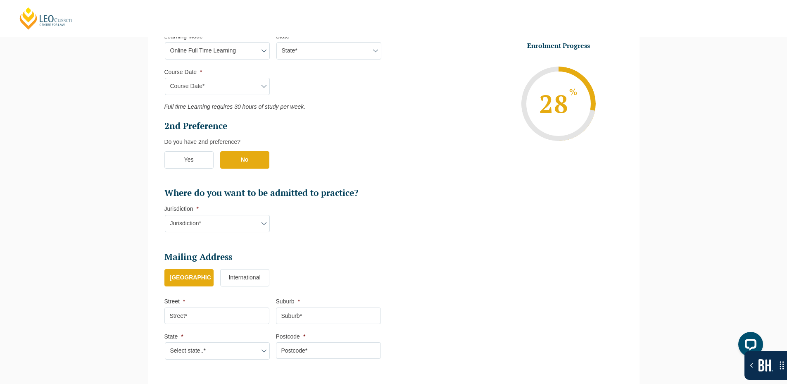
select select "Online Full Time Learning"
select select "National ([GEOGRAPHIC_DATA], [GEOGRAPHIC_DATA], [GEOGRAPHIC_DATA], [GEOGRAPHIC_…"
select select
select select "[DATE] ([DATE] to [DATE])"
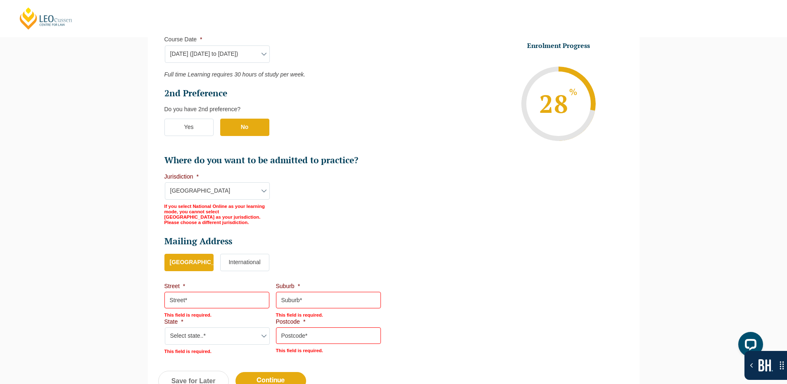
scroll to position [488, 0]
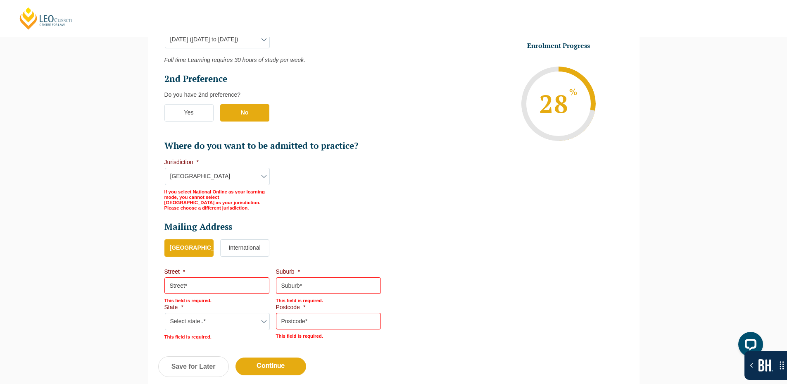
click at [225, 185] on select "Jurisdiction* VIC ACT NSW SA WA QLD" at bounding box center [217, 176] width 105 height 17
select select "VIC"
click at [165, 168] on select "Jurisdiction* VIC ACT NSW SA WA QLD" at bounding box center [217, 176] width 105 height 17
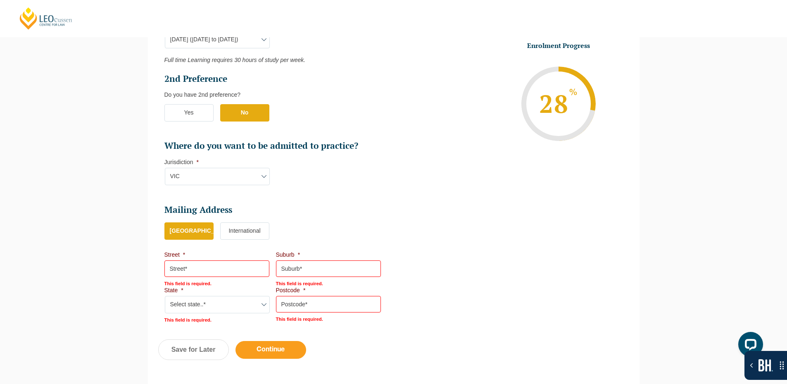
click at [273, 346] on input "Continue" at bounding box center [271, 350] width 71 height 18
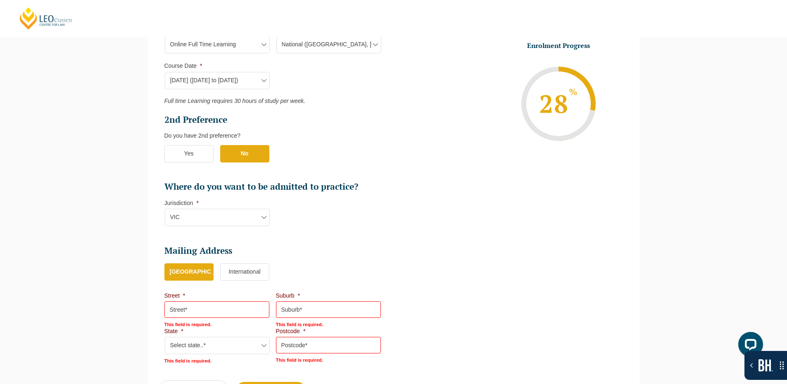
scroll to position [447, 0]
select select "Online Full Time Learning"
select select "National ([GEOGRAPHIC_DATA], [GEOGRAPHIC_DATA], [GEOGRAPHIC_DATA], [GEOGRAPHIC_…"
select select
select select "[DATE] ([DATE] to [DATE])"
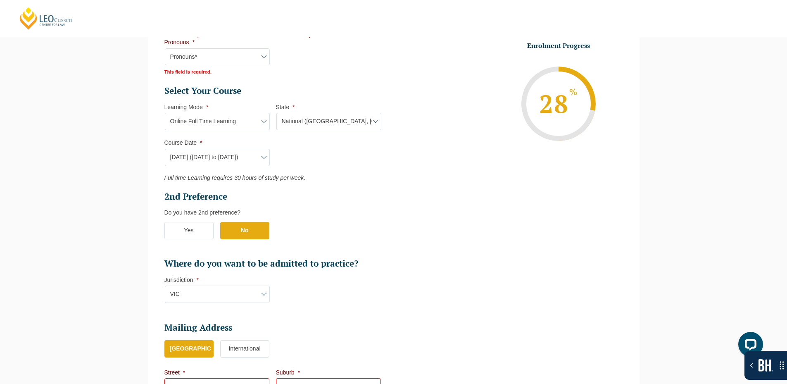
scroll to position [488, 0]
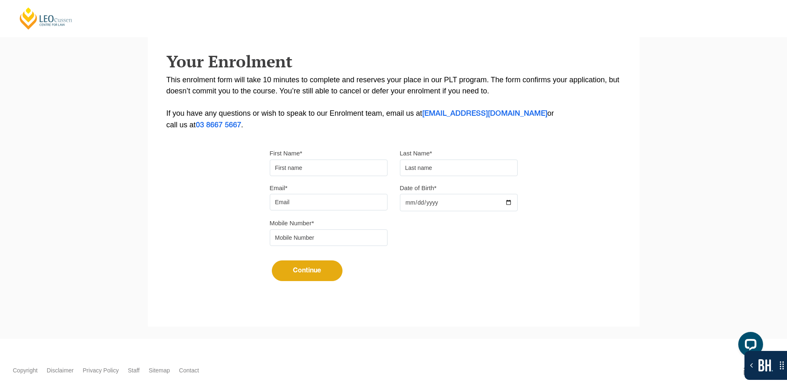
scroll to position [165, 0]
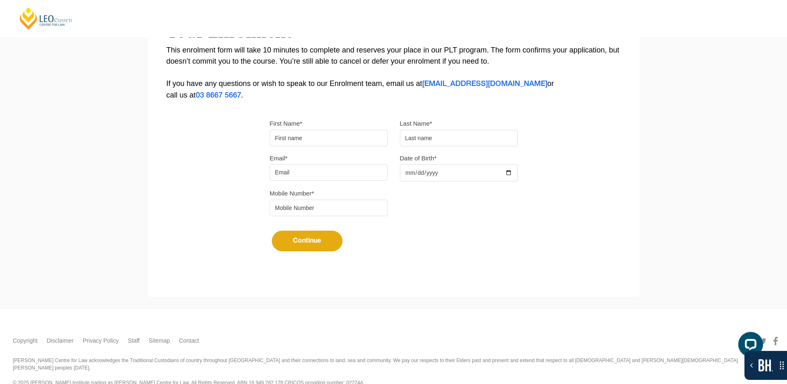
click at [293, 136] on input "First Name*" at bounding box center [329, 138] width 118 height 17
type input "Suresh"
type input "[PERSON_NAME]"
click at [327, 169] on input "Email*" at bounding box center [329, 172] width 118 height 17
type input "[EMAIL_ADDRESS][DOMAIN_NAME]"
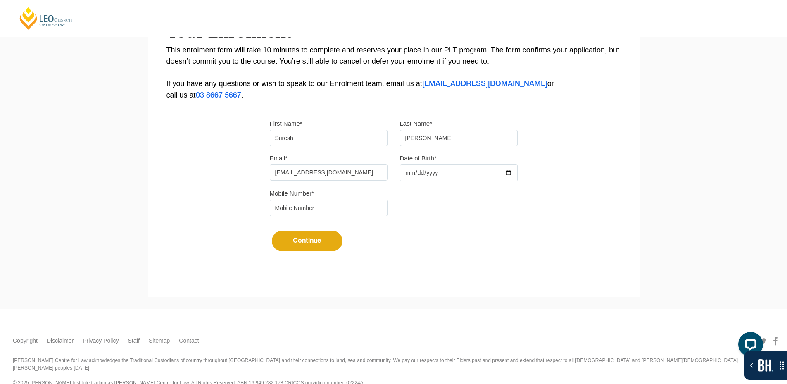
click at [511, 173] on input "Date of Birth*" at bounding box center [459, 172] width 118 height 17
type input "[DATE]"
click at [331, 209] on input "tel" at bounding box center [329, 208] width 118 height 17
type input "9724790448"
click at [300, 241] on button "Continue" at bounding box center [307, 241] width 71 height 21
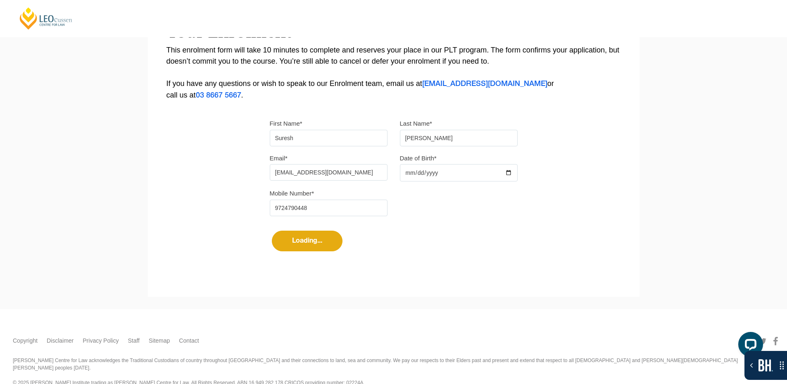
select select
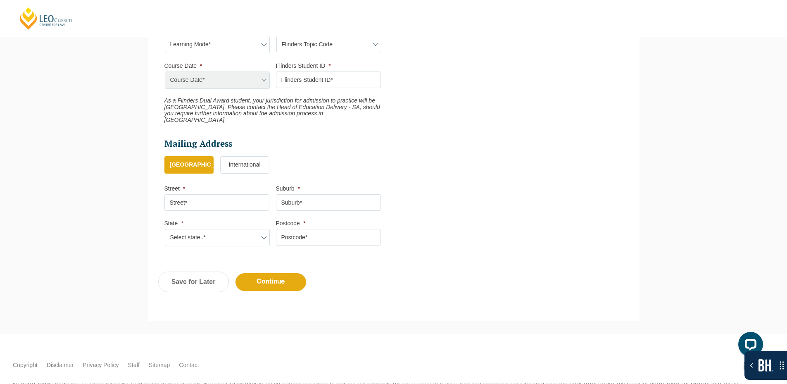
scroll to position [310, 0]
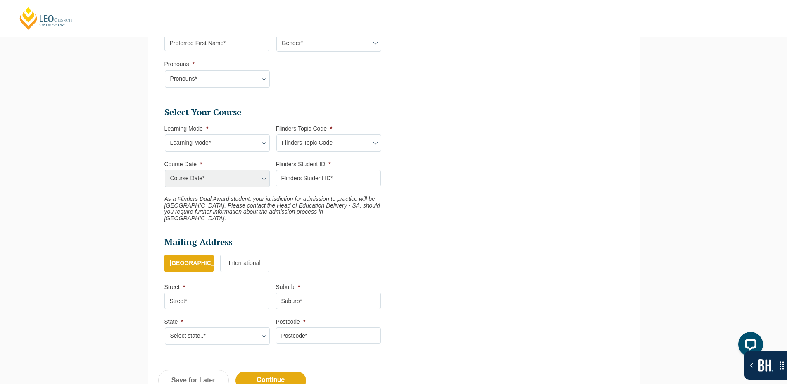
click at [217, 140] on select "Learning Mode* Blended Full Time Learning Online Full Time Learning Online Part…" at bounding box center [217, 142] width 105 height 17
select select "Blended Full Time Learning"
click at [165, 134] on select "Learning Mode* Blended Full Time Learning Online Full Time Learning Online Part…" at bounding box center [217, 142] width 105 height 17
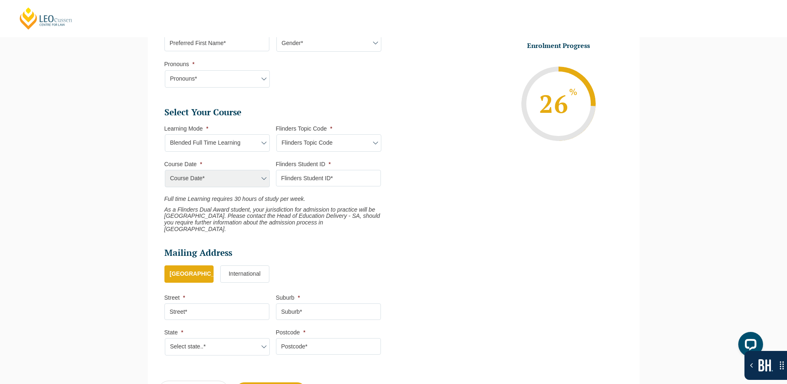
click at [319, 141] on select "Flinders Topic Code LLAW7004 LLAW8306" at bounding box center [328, 142] width 105 height 17
select select "LLAW7004"
click at [276, 134] on select "Flinders Topic Code LLAW7004 LLAW8306" at bounding box center [328, 142] width 105 height 17
select select "LLAW7004"
drag, startPoint x: 204, startPoint y: 170, endPoint x: 207, endPoint y: 177, distance: 7.4
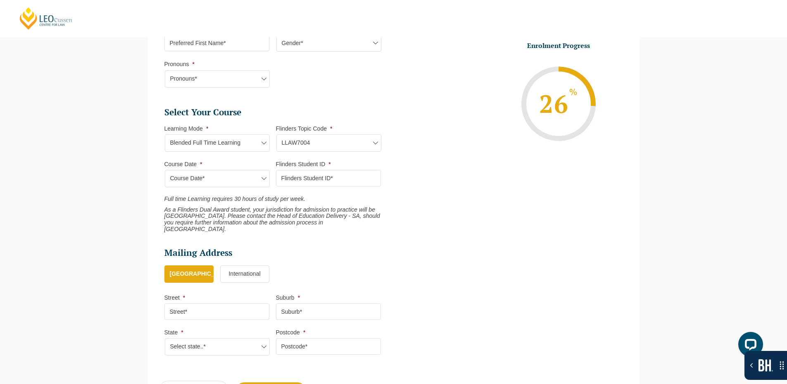
click at [204, 170] on select "Course Date*" at bounding box center [217, 178] width 105 height 17
drag, startPoint x: 304, startPoint y: 144, endPoint x: 304, endPoint y: 150, distance: 6.2
click at [304, 144] on select "Flinders Topic Code LLAW7004 LLAW8306" at bounding box center [328, 142] width 105 height 17
select select "LLAW8306"
click at [276, 134] on select "Flinders Topic Code LLAW7004 LLAW8306" at bounding box center [328, 142] width 105 height 17
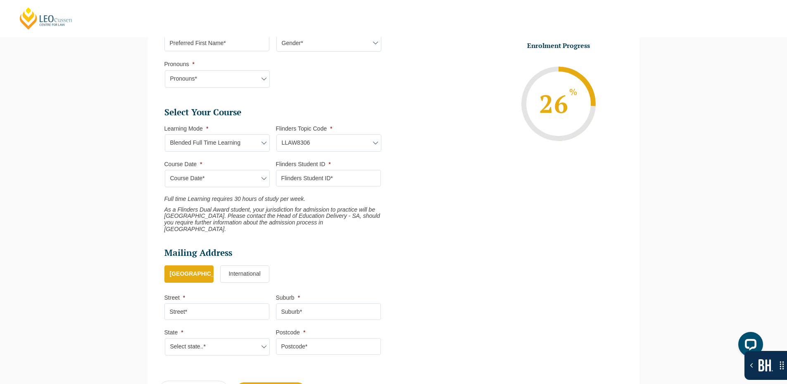
select select "LLAW8306"
click at [239, 179] on select "Course Date*" at bounding box center [217, 178] width 105 height 17
drag, startPoint x: 215, startPoint y: 140, endPoint x: 215, endPoint y: 148, distance: 8.3
click at [215, 140] on select "Learning Mode* Blended Full Time Learning Online Full Time Learning Online Part…" at bounding box center [217, 142] width 105 height 17
select select "Online Full Time Learning"
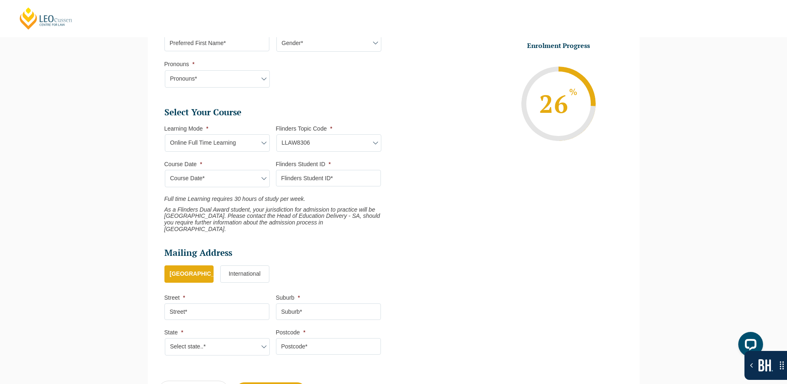
click at [165, 134] on select "Learning Mode* Blended Full Time Learning Online Full Time Learning Online Part…" at bounding box center [217, 142] width 105 height 17
click at [291, 141] on select "Flinders Topic Code LLAW7004 LLAW8306" at bounding box center [328, 142] width 105 height 17
select select "LLAW7004"
click at [276, 134] on select "Flinders Topic Code LLAW7004 LLAW8306" at bounding box center [328, 142] width 105 height 17
select select "LLAW7004"
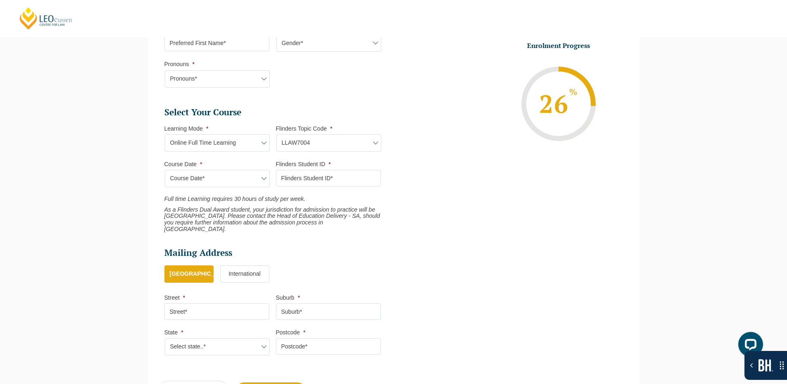
click at [209, 181] on select "Course Date* September 2025 (22-Sep-2025 to 20-Feb-2026) December 2025 (08-Dec-…" at bounding box center [217, 178] width 105 height 17
select select "[DATE] ([DATE] to [DATE])"
click at [165, 170] on select "Course Date* September 2025 (22-Sep-2025 to 20-Feb-2026) December 2025 (08-Dec-…" at bounding box center [217, 178] width 105 height 17
type input "Intake 10 September 2025 FT"
type input "Practical Legal Training (NAT)"
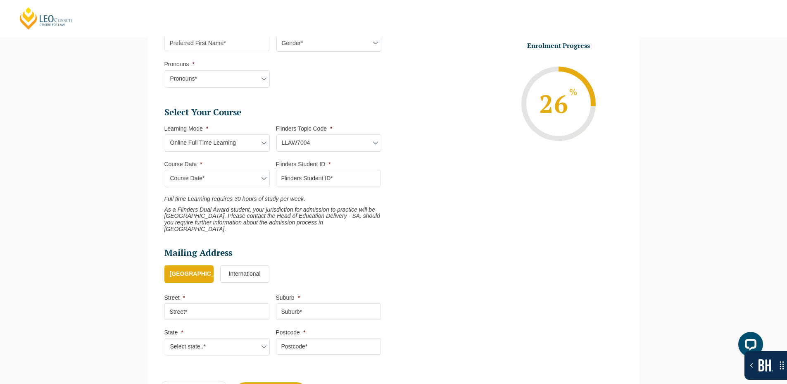
select select "NAT PLT (SEP) 2025 Full Time Online"
click at [314, 174] on input "Flinders Student ID *" at bounding box center [328, 178] width 105 height 17
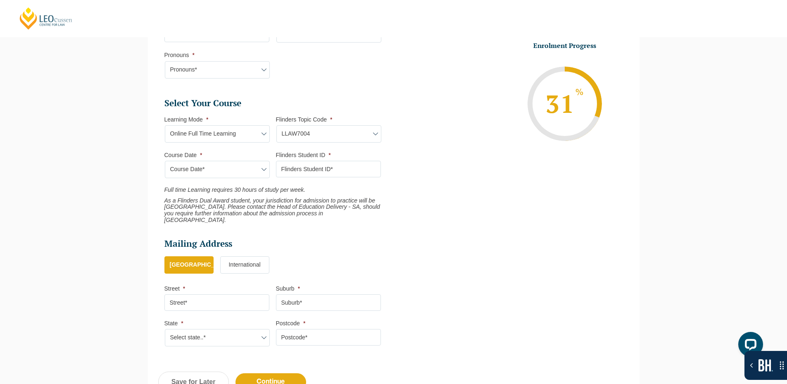
scroll to position [362, 0]
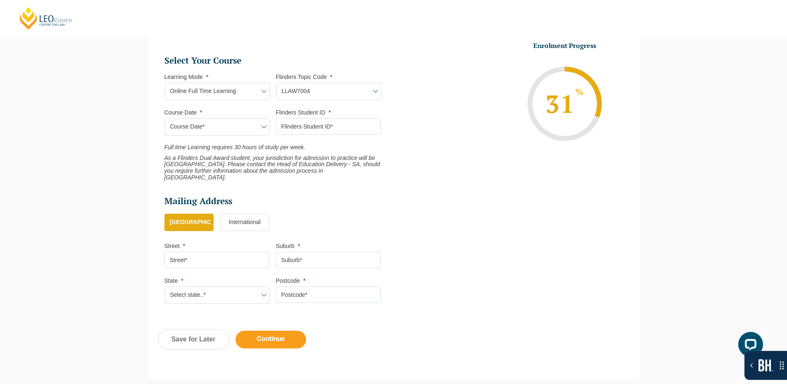
click at [278, 331] on input "Continue" at bounding box center [271, 340] width 71 height 18
select select "Online Full Time Learning"
select select "[DATE] ([DATE] to [DATE])"
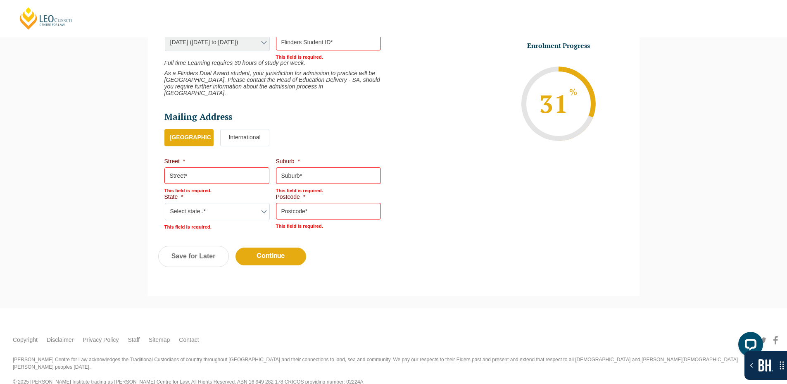
scroll to position [403, 0]
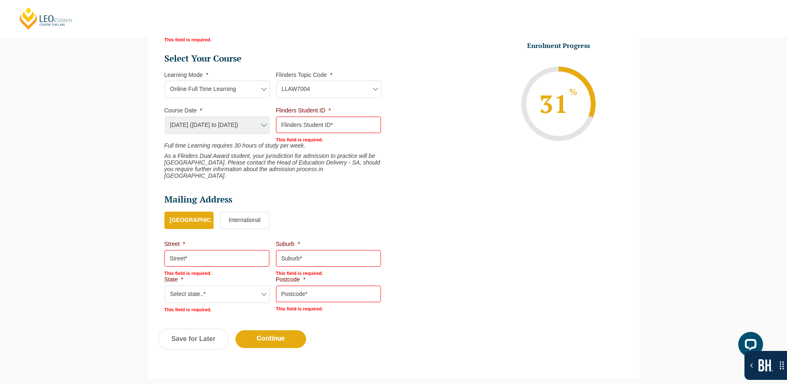
click at [234, 212] on label "International" at bounding box center [244, 220] width 49 height 17
click at [0, 0] on input "International" at bounding box center [0, 0] width 0 height 0
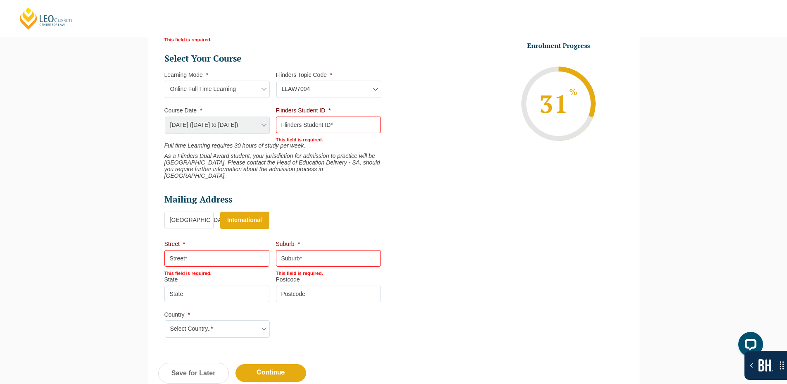
click at [230, 320] on select "Select Country..* Afghanistan Åland Islands Albania Algeria American Samoa Ando…" at bounding box center [217, 328] width 105 height 17
select select "[GEOGRAPHIC_DATA]"
click at [165, 320] on select "Select Country..* Afghanistan Åland Islands Albania Algeria American Samoa Ando…" at bounding box center [217, 328] width 105 height 17
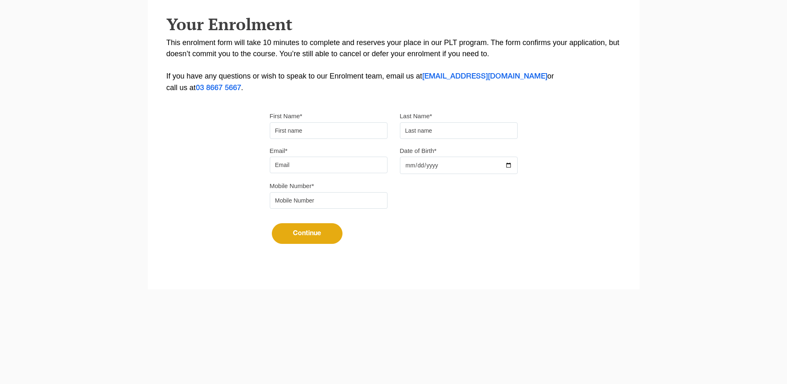
type input "Suresh"
type input "[PERSON_NAME]"
click at [331, 167] on input "Email*" at bounding box center [329, 165] width 118 height 17
type input "[EMAIL_ADDRESS][DOMAIN_NAME]"
click at [481, 163] on input "Date of Birth*" at bounding box center [459, 165] width 118 height 17
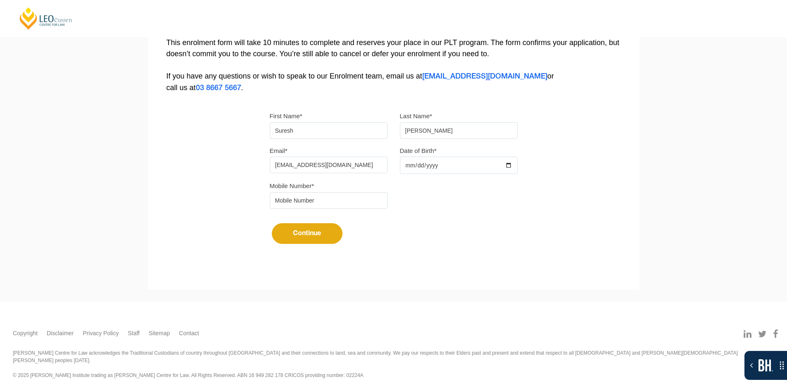
click at [508, 163] on input "Date of Birth*" at bounding box center [459, 165] width 118 height 17
type input "[DATE]"
click at [365, 205] on input "tel" at bounding box center [329, 200] width 118 height 17
type input "9724790448"
click at [303, 231] on button "Continue" at bounding box center [307, 233] width 71 height 21
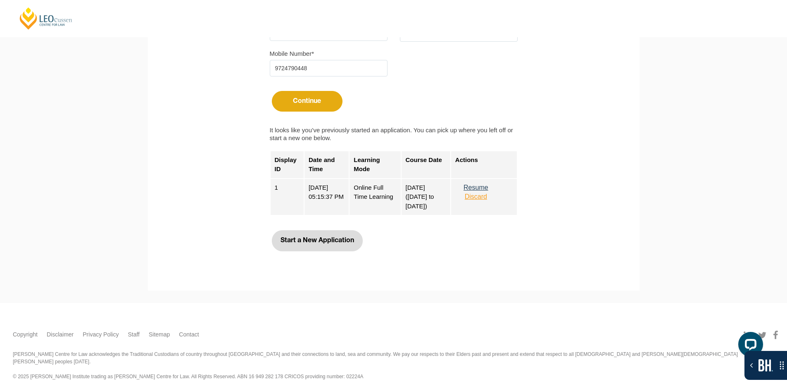
scroll to position [306, 0]
click at [338, 240] on button "Start a New Application" at bounding box center [317, 239] width 91 height 21
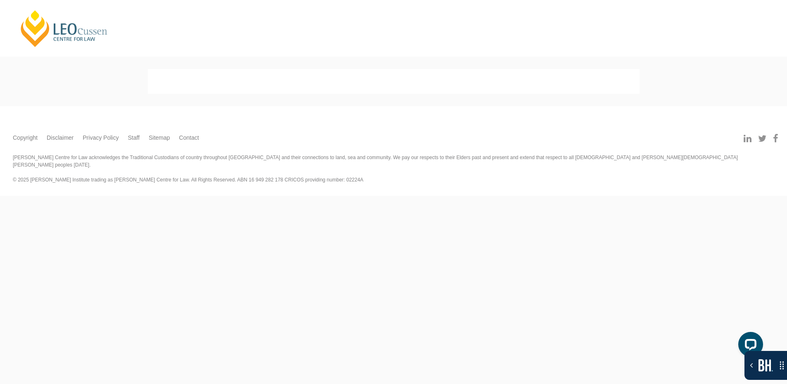
scroll to position [0, 0]
select select
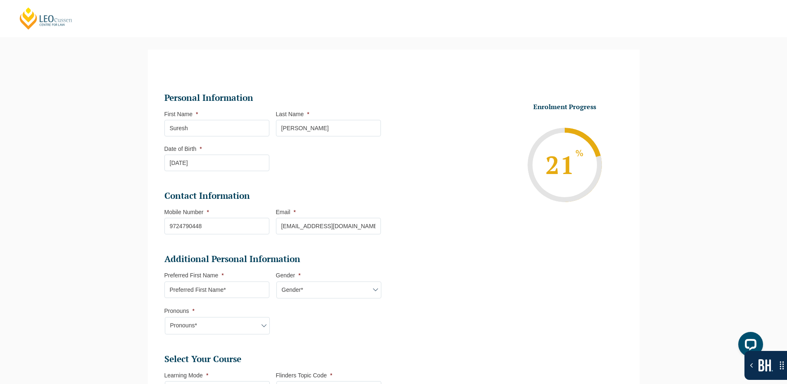
scroll to position [71, 0]
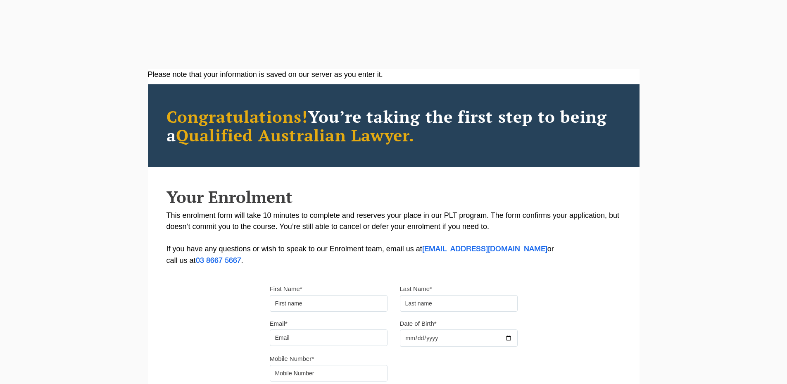
scroll to position [71, 0]
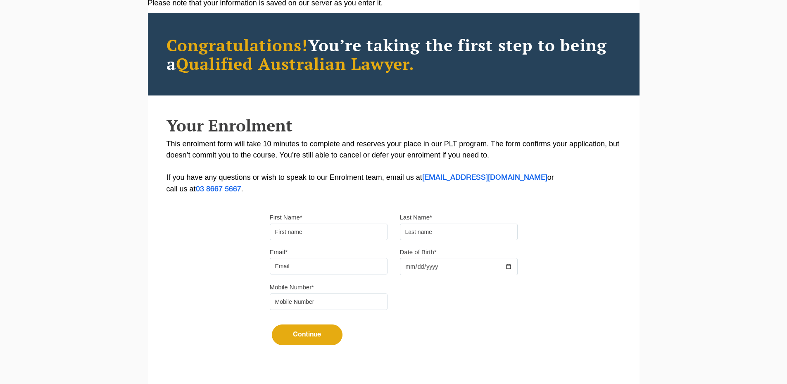
drag, startPoint x: 289, startPoint y: 267, endPoint x: 321, endPoint y: 274, distance: 33.6
click at [289, 267] on input "Email*" at bounding box center [329, 266] width 118 height 17
type input "Suresh"
type input "[PERSON_NAME]"
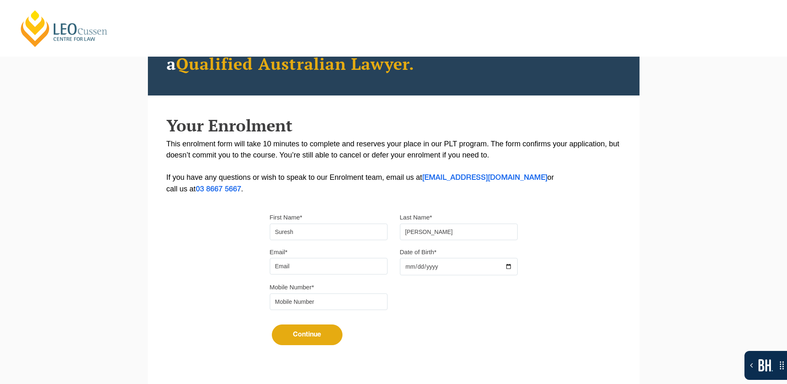
click at [358, 269] on input "Email*" at bounding box center [329, 266] width 118 height 17
type input "[EMAIL_ADDRESS][DOMAIN_NAME]"
click at [509, 265] on div at bounding box center [459, 266] width 118 height 17
click at [512, 267] on input "Date of Birth*" at bounding box center [459, 266] width 118 height 17
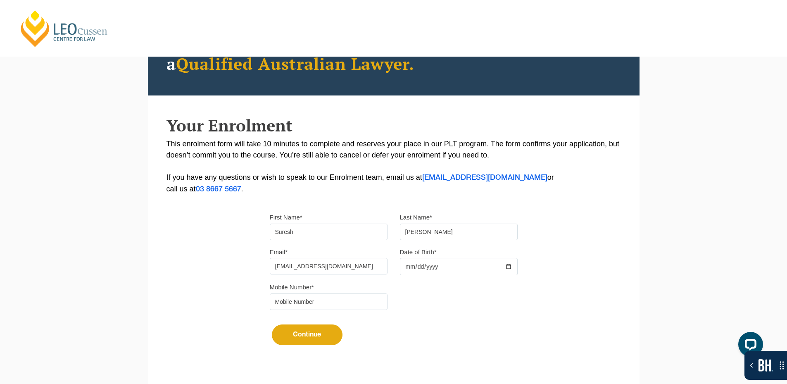
type input "[DATE]"
click at [338, 303] on input "tel" at bounding box center [329, 301] width 118 height 17
type input "9724790448"
click at [307, 329] on button "Continue" at bounding box center [307, 334] width 71 height 21
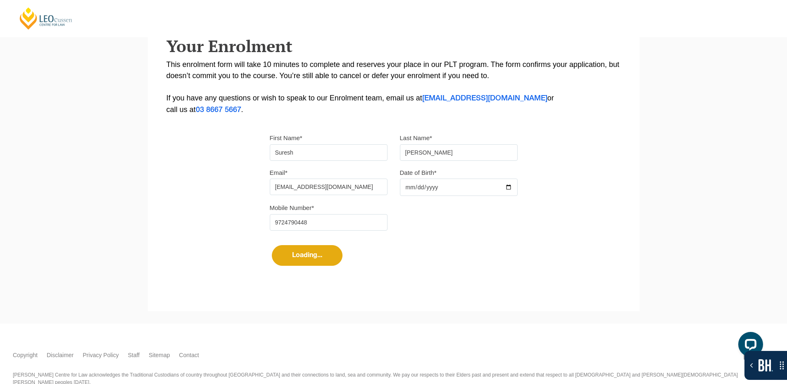
scroll to position [154, 0]
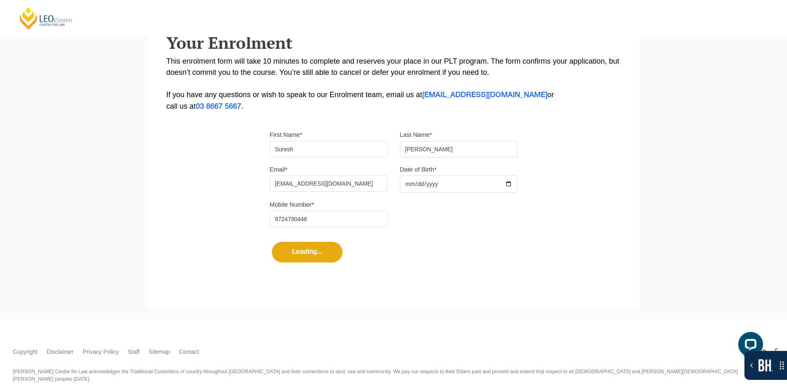
select select
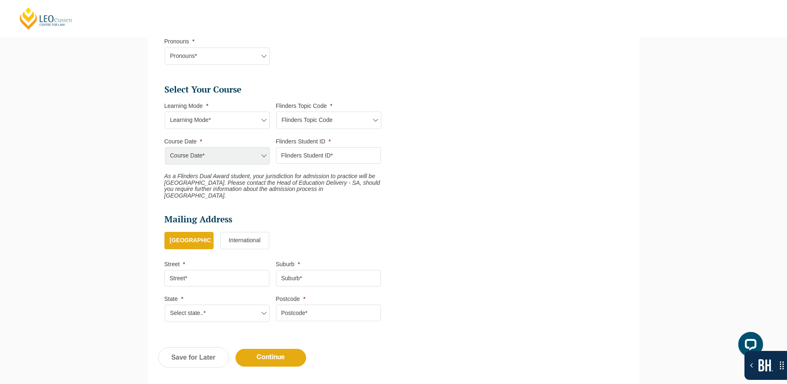
scroll to position [351, 0]
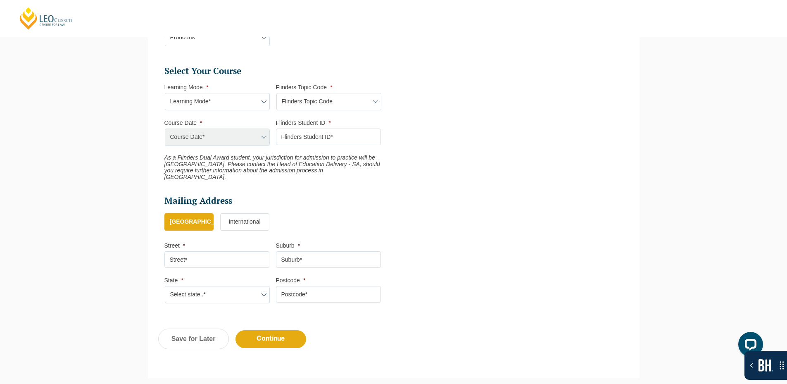
click at [238, 94] on select "Learning Mode* Blended Full Time Learning Online Full Time Learning Online Part…" at bounding box center [217, 101] width 105 height 17
select select "Blended Full Time Learning"
click at [165, 93] on select "Learning Mode* Blended Full Time Learning Online Full Time Learning Online Part…" at bounding box center [217, 101] width 105 height 17
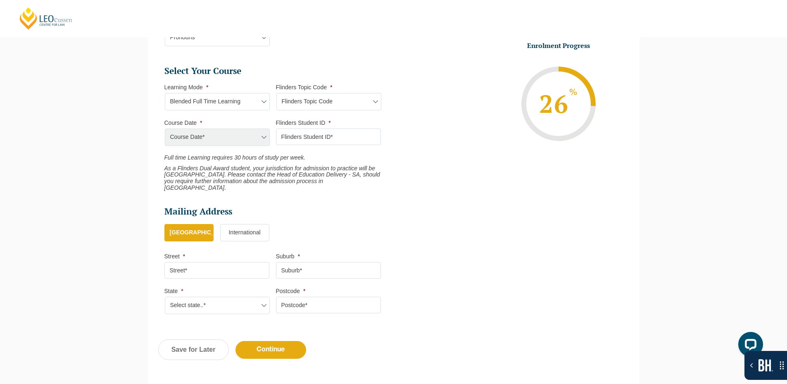
click at [299, 97] on select "Flinders Topic Code LLAW7004 LLAW8306" at bounding box center [328, 101] width 105 height 17
click at [248, 224] on label "International" at bounding box center [244, 232] width 49 height 17
click at [0, 0] on input "International" at bounding box center [0, 0] width 0 height 0
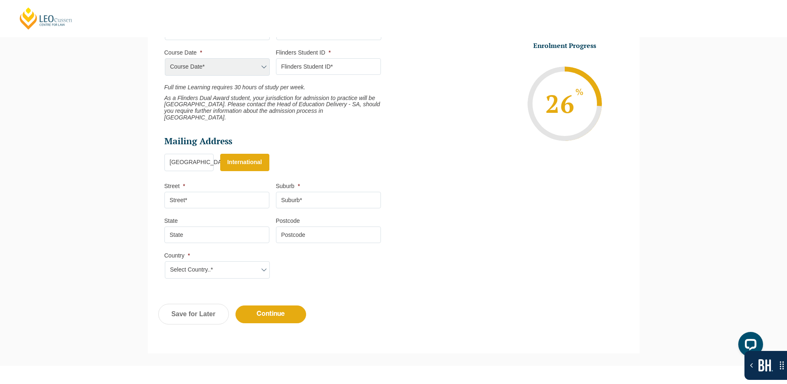
scroll to position [434, 0]
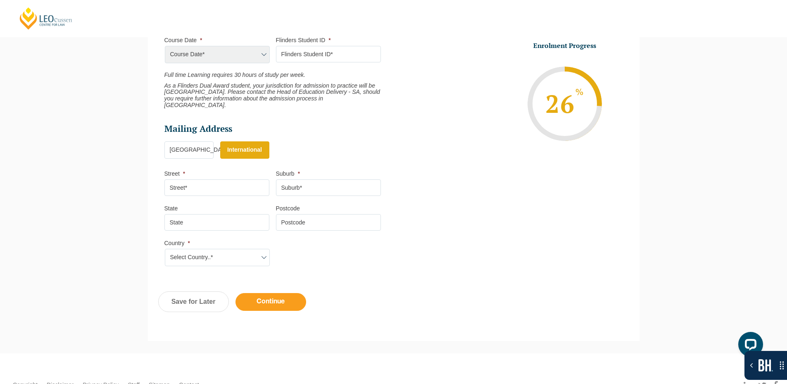
click at [271, 295] on input "Continue" at bounding box center [271, 302] width 71 height 18
select select "Blended Full Time Learning"
select select
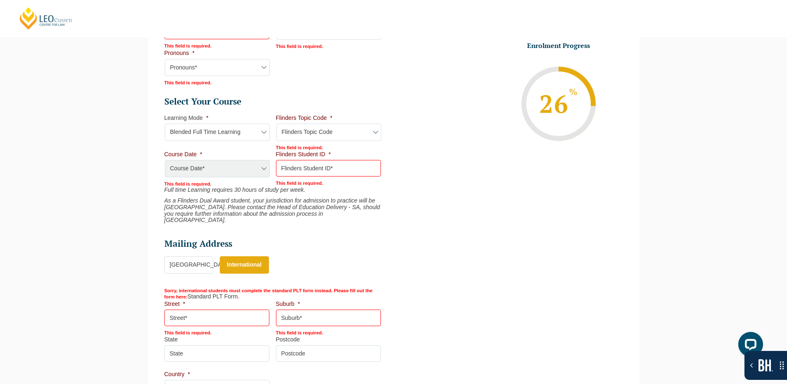
scroll to position [447, 0]
